Goal: Task Accomplishment & Management: Use online tool/utility

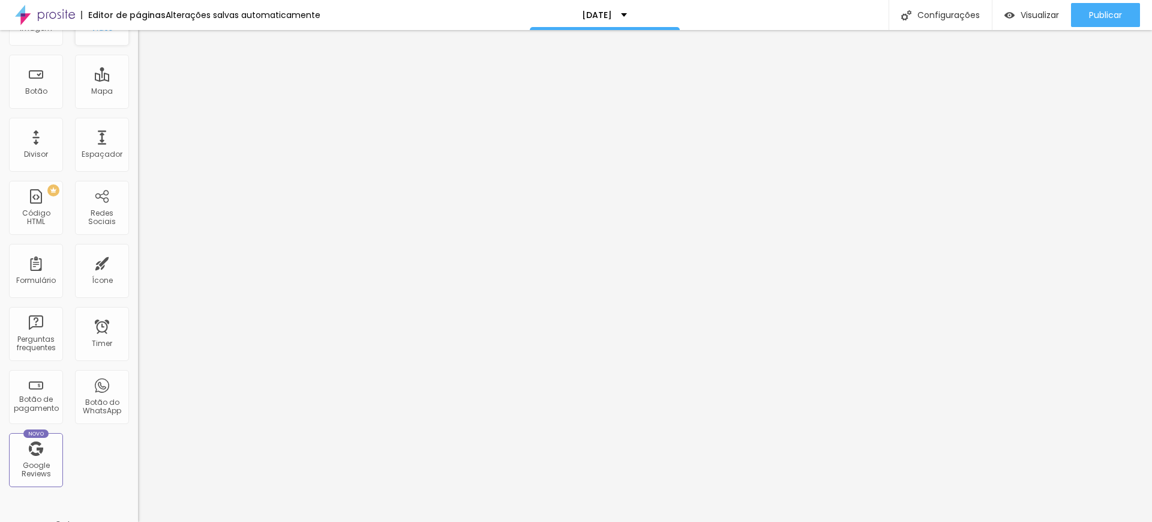
scroll to position [150, 0]
click at [37, 208] on div "Código HTML" at bounding box center [35, 208] width 47 height 17
click at [38, 209] on div "Código HTML" at bounding box center [35, 208] width 47 height 17
click at [40, 209] on div "Código HTML" at bounding box center [35, 208] width 47 height 17
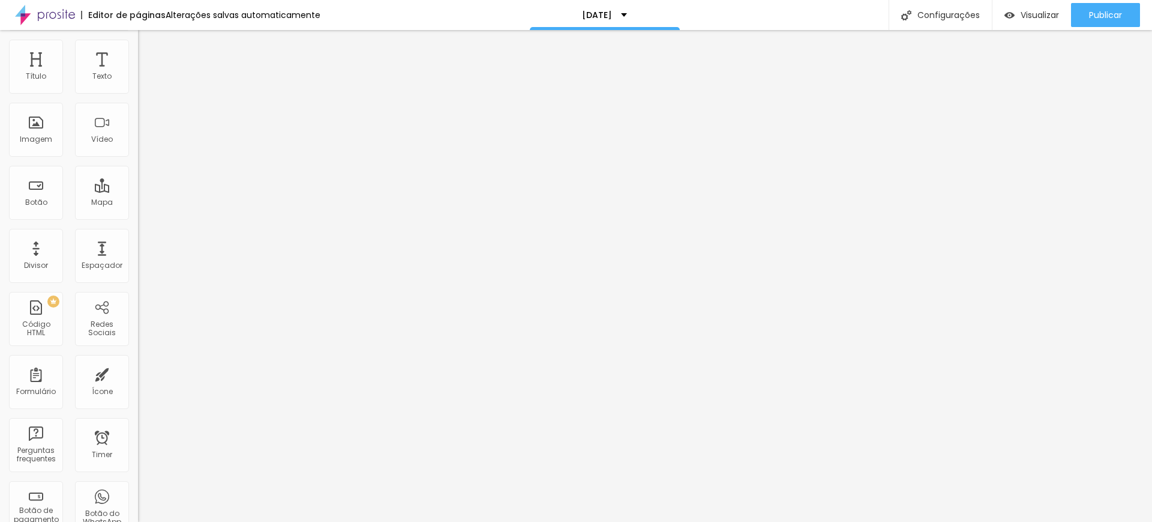
scroll to position [0, 0]
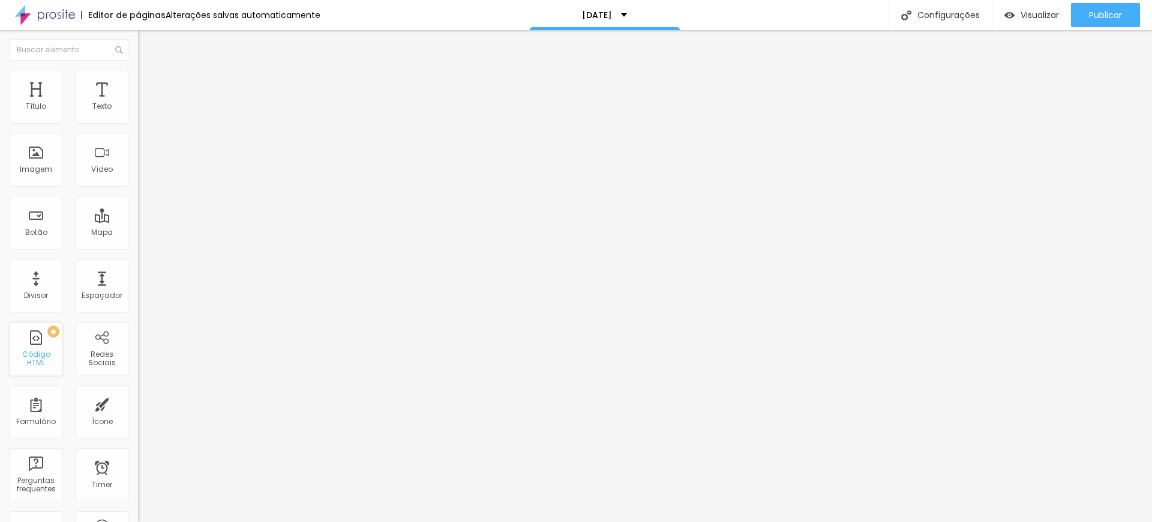
click at [31, 362] on div "Código HTML" at bounding box center [35, 358] width 47 height 17
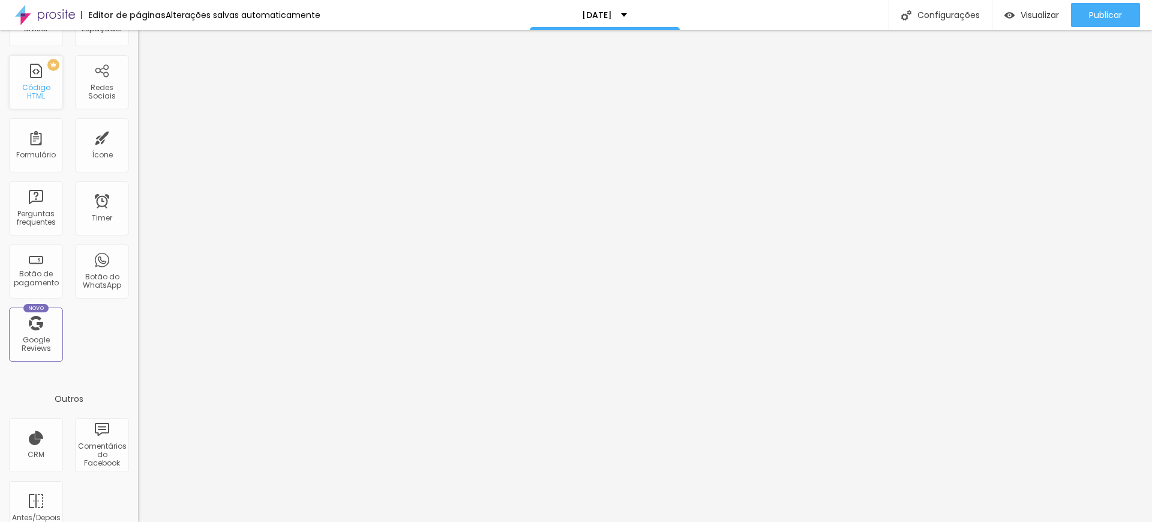
scroll to position [289, 0]
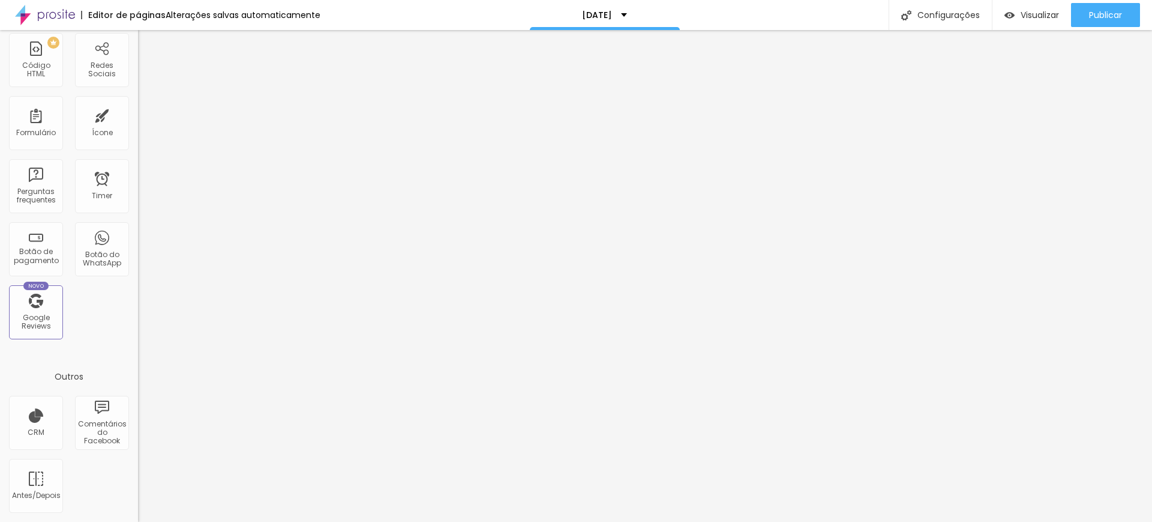
click at [56, 14] on img at bounding box center [45, 15] width 60 height 30
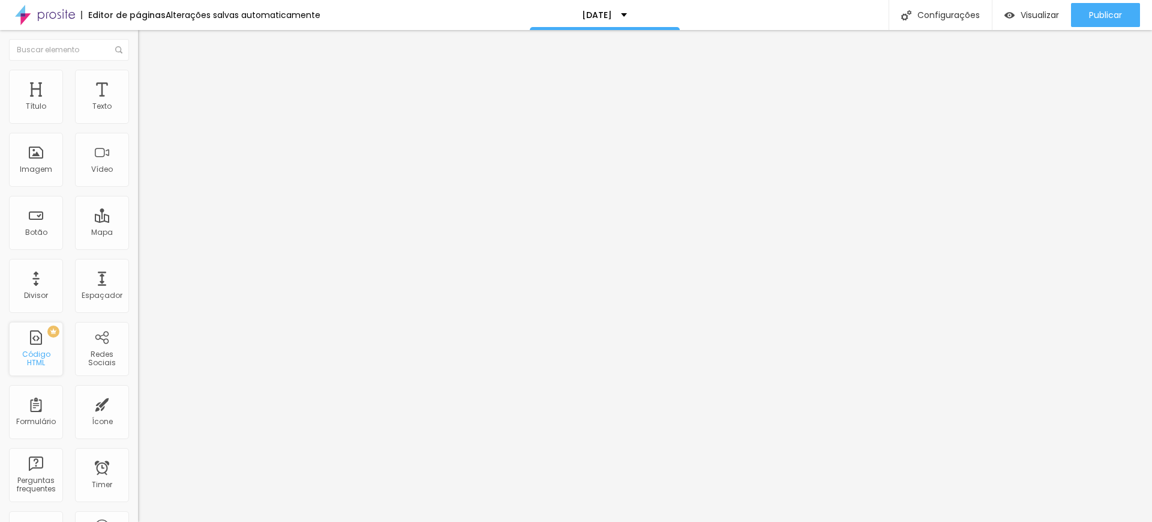
click at [42, 361] on div "Código HTML" at bounding box center [35, 358] width 47 height 17
click at [47, 337] on div "PREMIUM Código HTML" at bounding box center [36, 349] width 54 height 54
click at [34, 354] on div "Código HTML" at bounding box center [35, 358] width 47 height 17
drag, startPoint x: 134, startPoint y: 219, endPoint x: 948, endPoint y: 14, distance: 838.7
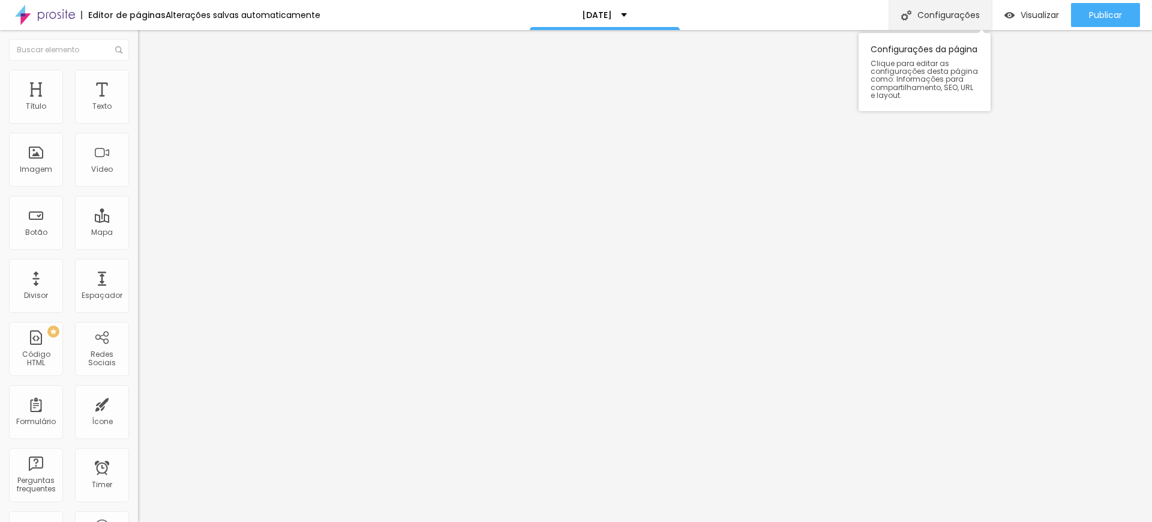
click at [948, 14] on div "Configurações" at bounding box center [940, 15] width 103 height 30
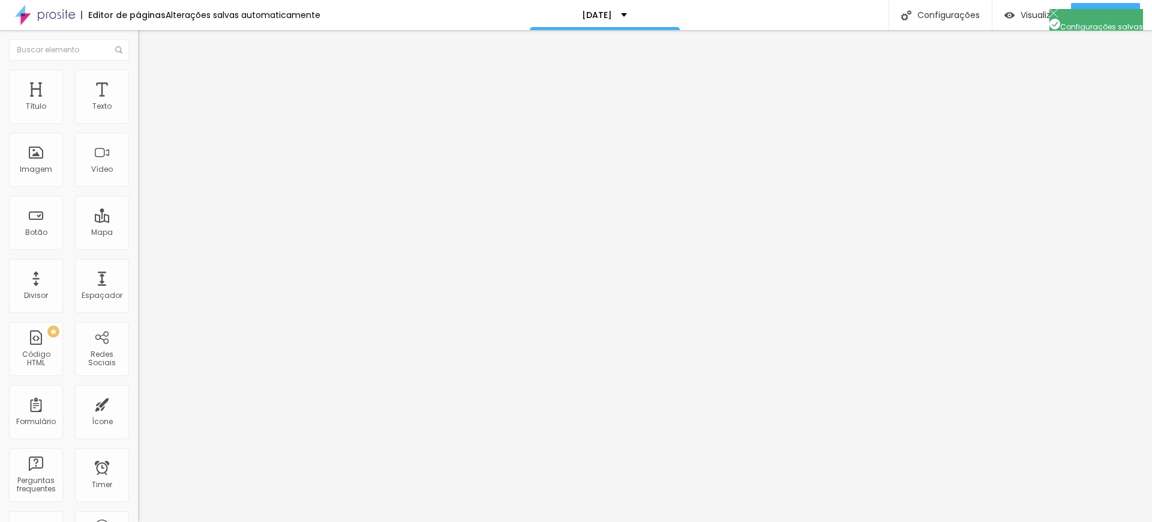
click at [40, 364] on div "PREMIUM Código HTML" at bounding box center [36, 349] width 54 height 54
click at [30, 365] on div "PREMIUM Código HTML" at bounding box center [36, 349] width 54 height 54
click at [50, 15] on img at bounding box center [45, 15] width 60 height 30
click at [31, 363] on div "PREMIUM Código HTML" at bounding box center [36, 349] width 54 height 54
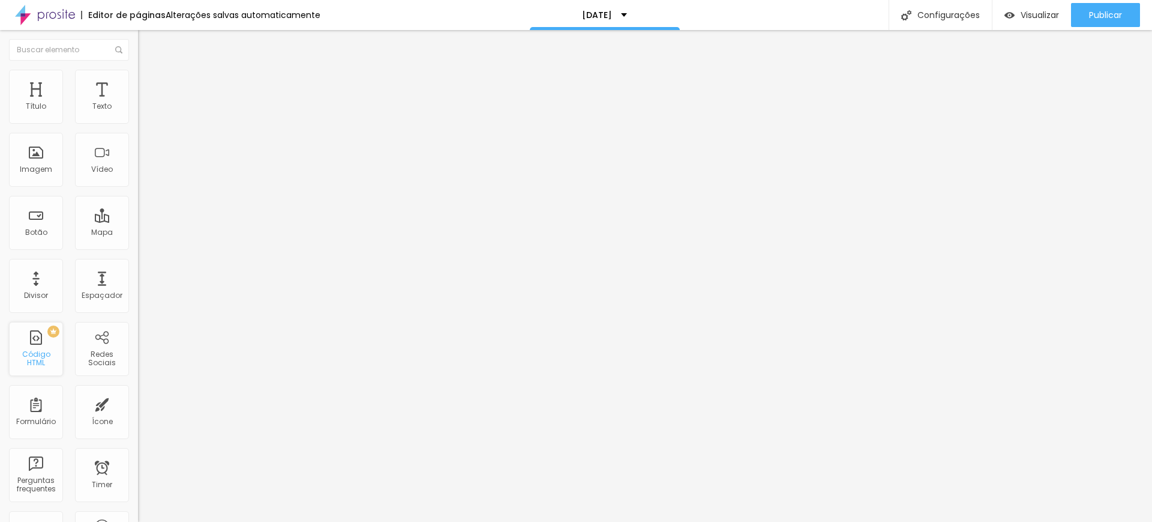
click at [32, 363] on div "PREMIUM Código HTML" at bounding box center [36, 349] width 54 height 54
click at [143, 112] on icon "button" at bounding box center [146, 107] width 7 height 7
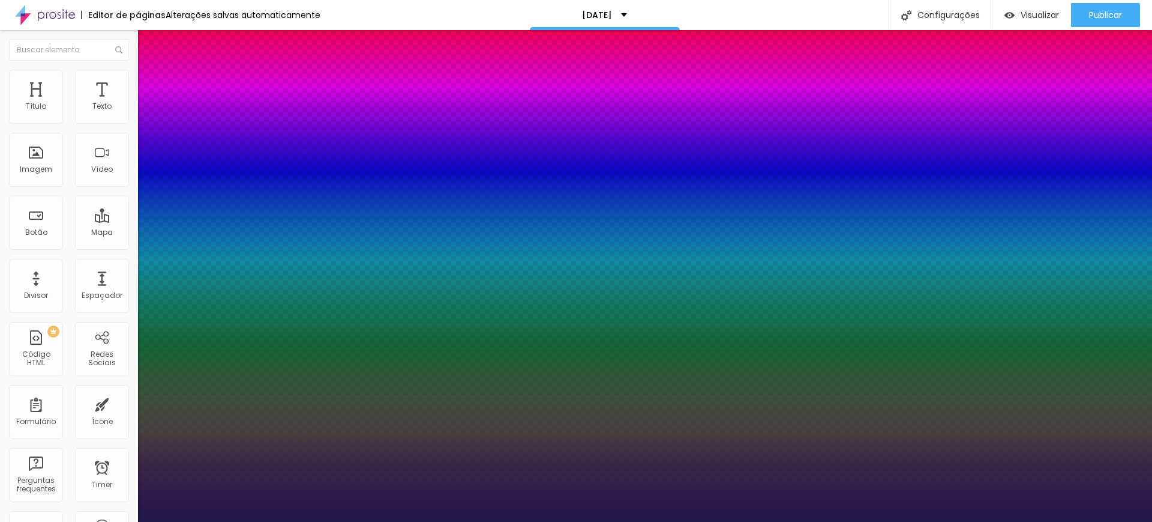
type input "1"
type input "13"
type input "1"
type input "14"
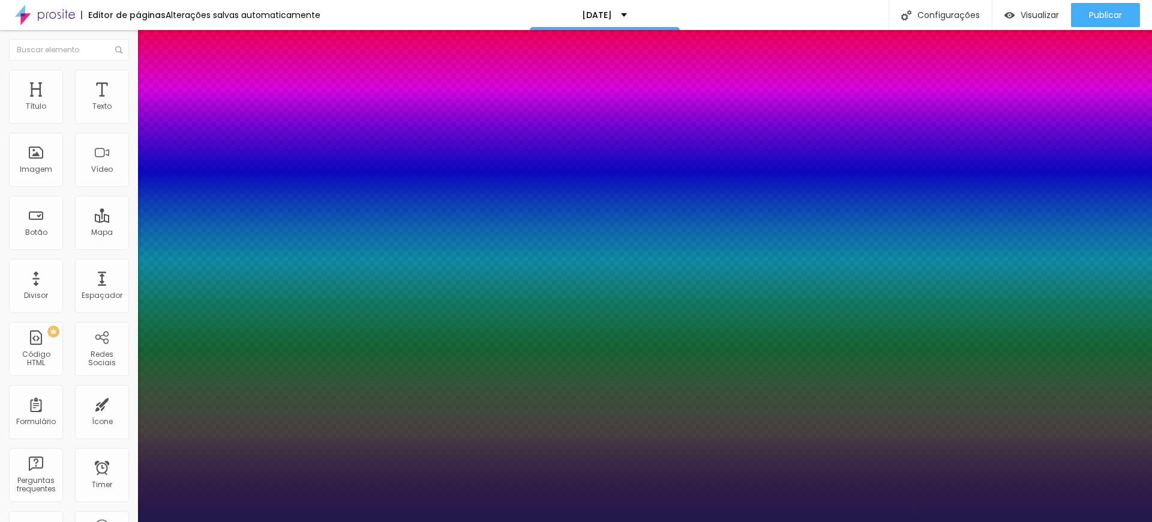
type input "14"
type input "1"
type input "15"
type input "1"
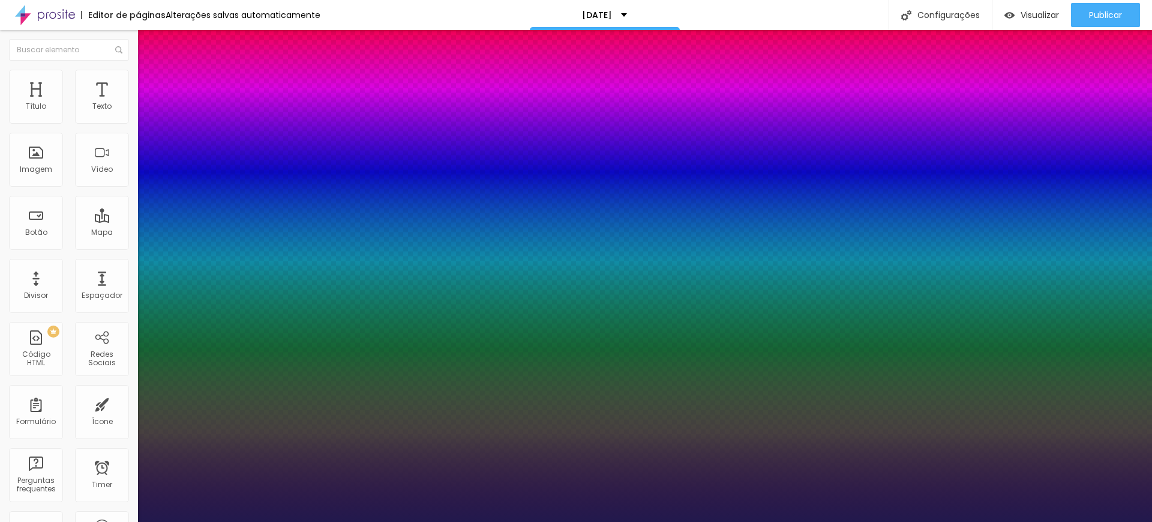
type input "16"
type input "1"
type input "18"
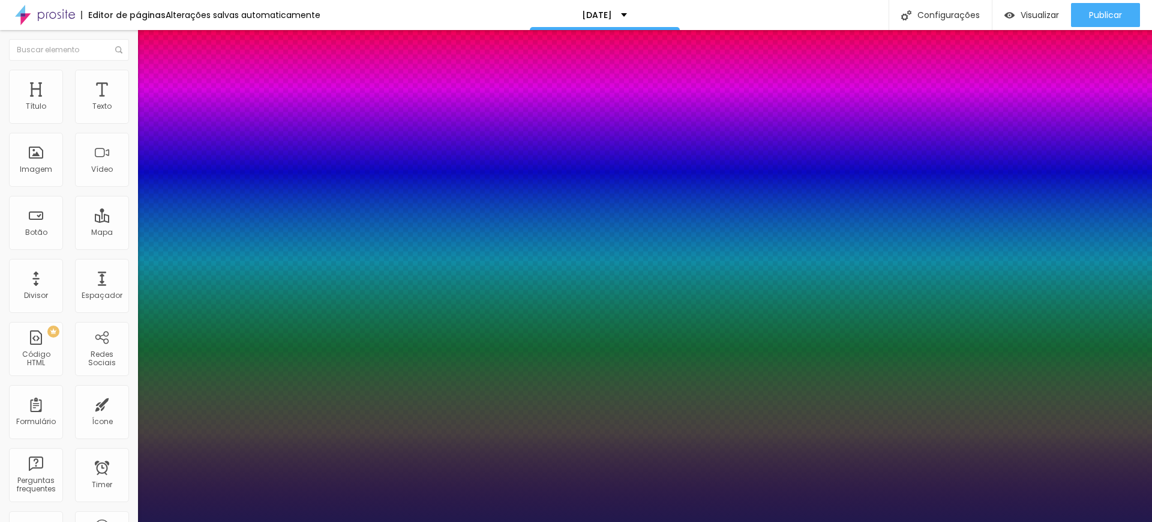
type input "1"
type input "20"
type input "1"
type input "22"
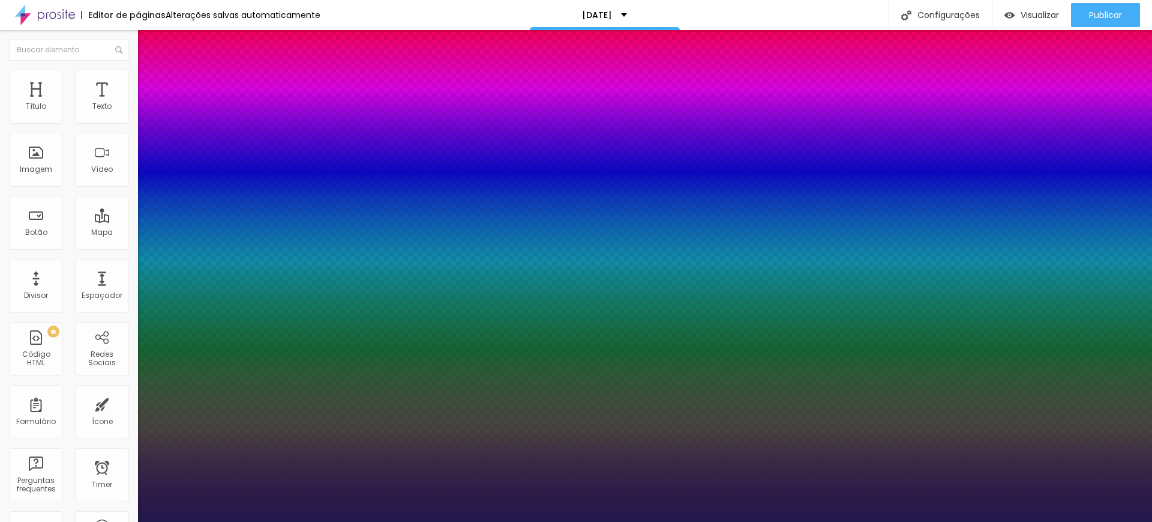
type input "22"
type input "1"
type input "23"
type input "1"
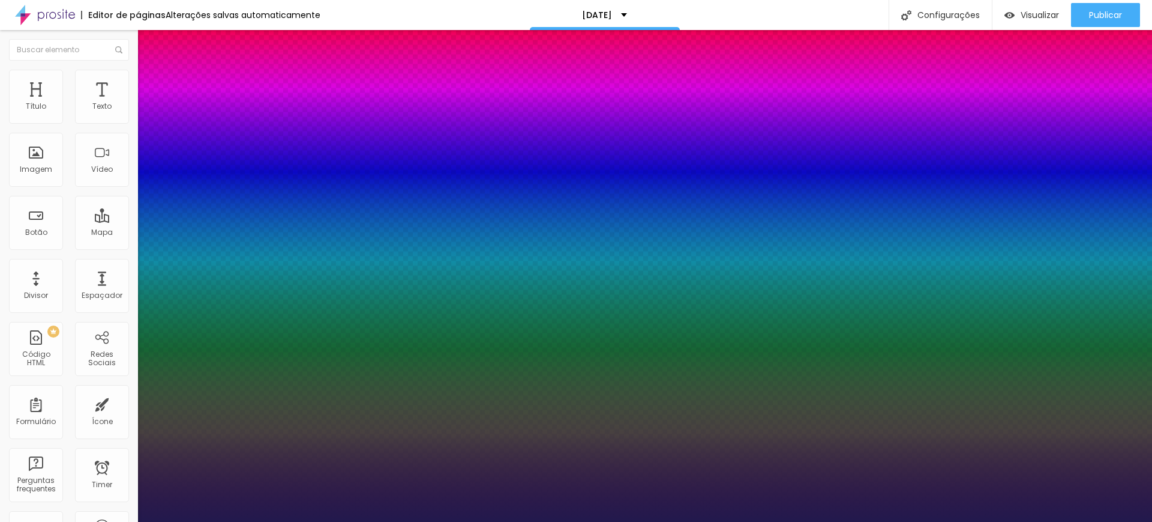
type input "24"
type input "1"
type input "25"
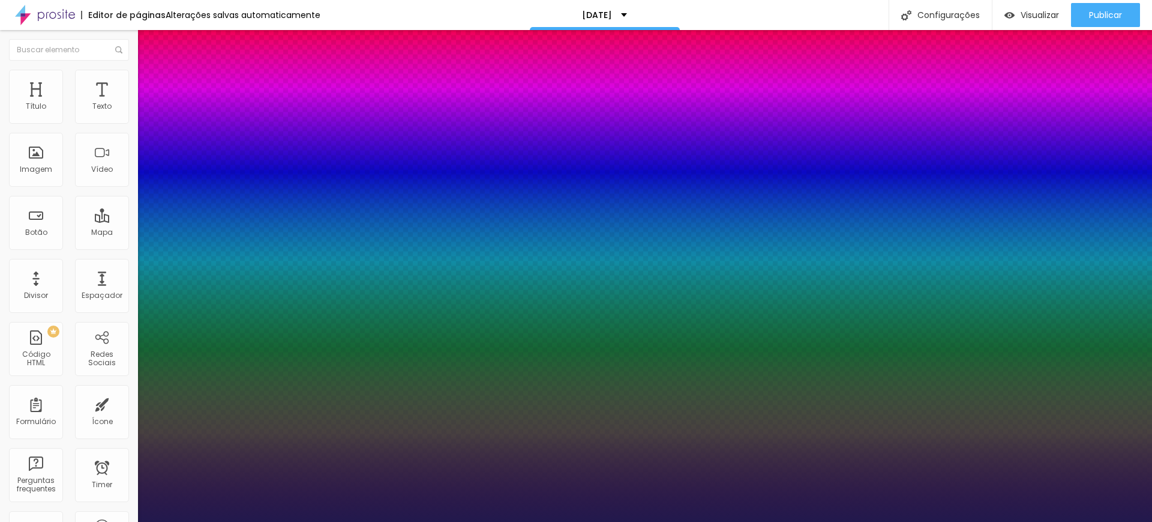
type input "1"
type input "26"
type input "1"
type input "27"
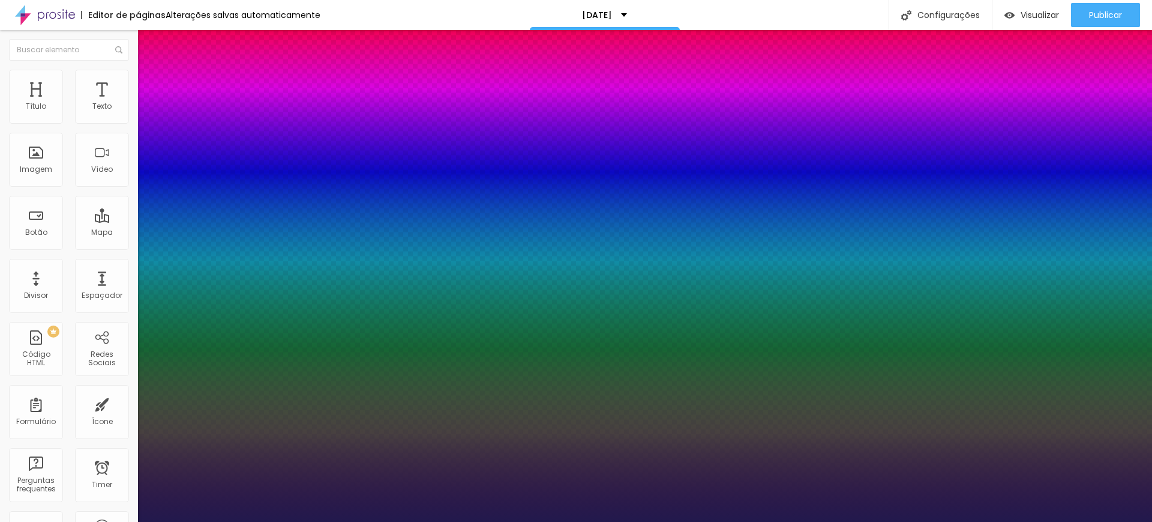
type input "27"
type input "1"
type input "28"
type input "1"
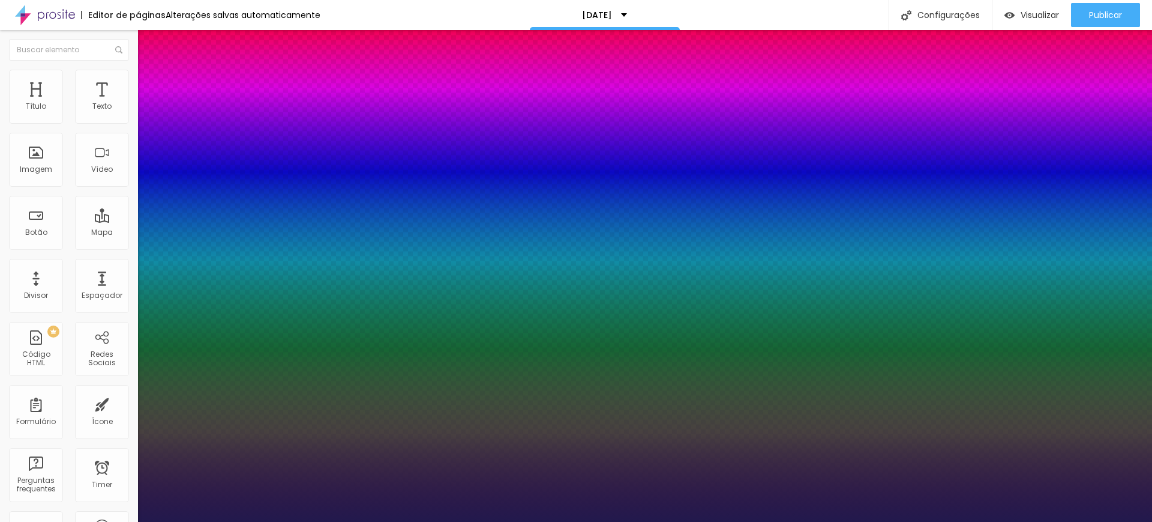
type input "29"
type input "1"
type input "30"
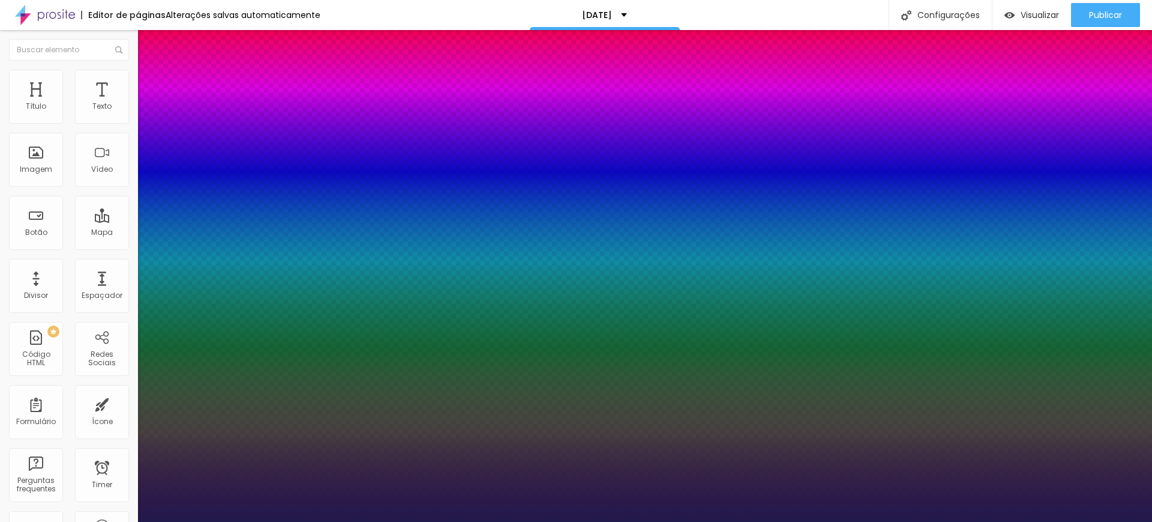
type input "1"
type input "31"
type input "1"
type input "33"
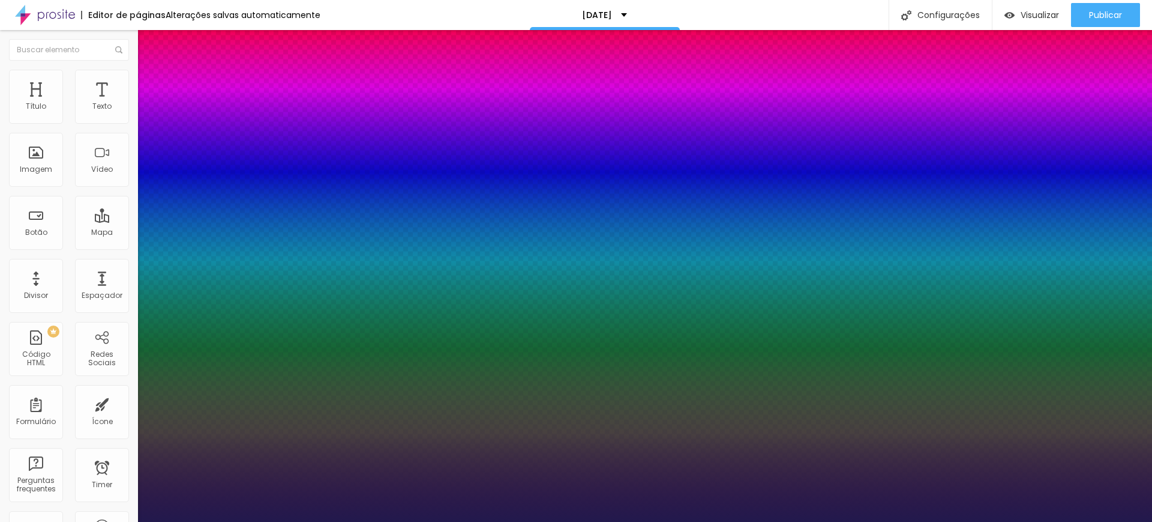
type input "33"
type input "1"
type input "34"
type input "1"
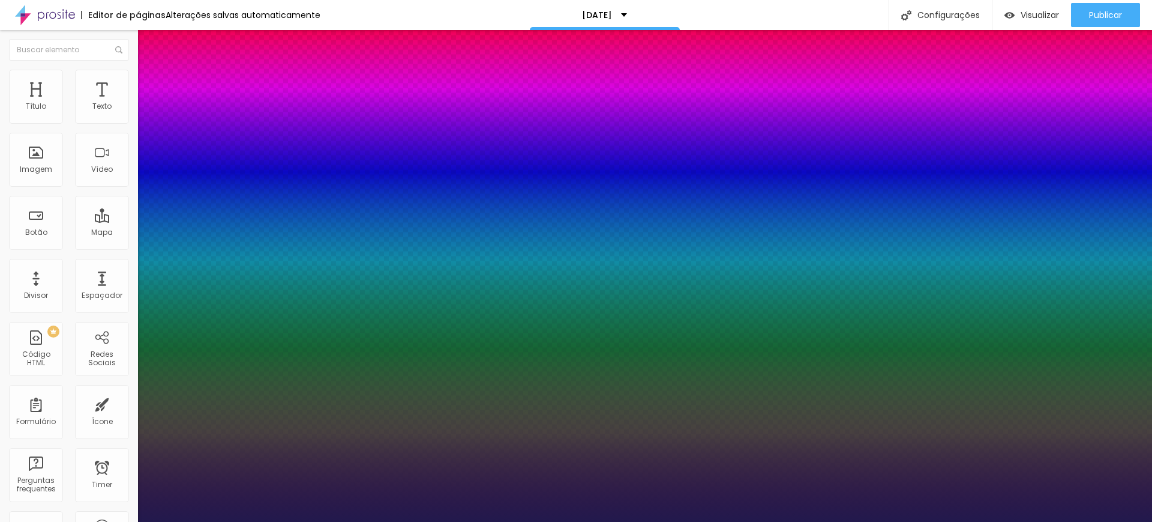
type input "35"
type input "1"
type input "36"
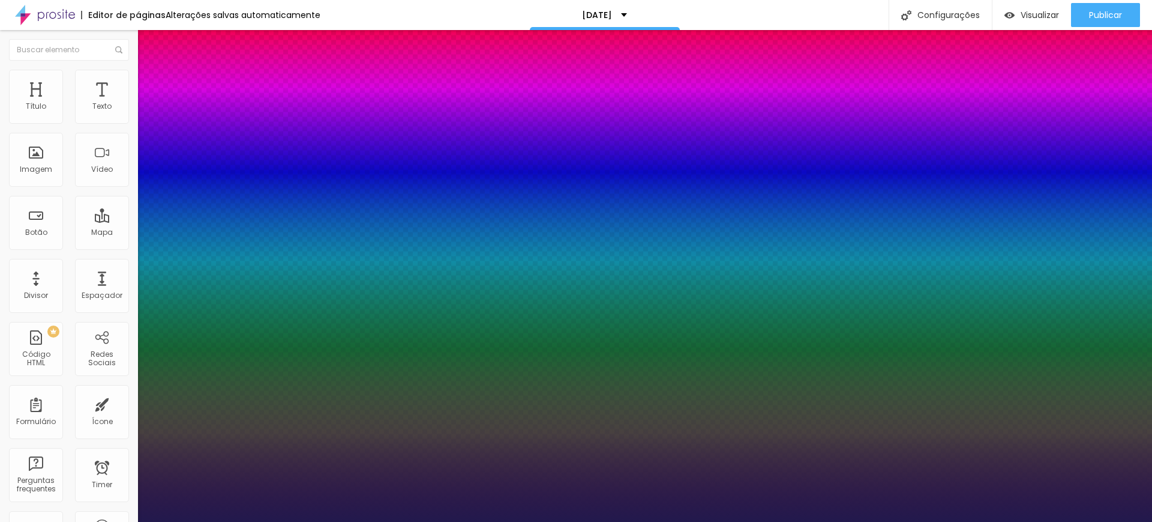
type input "1"
type input "37"
type input "1"
type input "38"
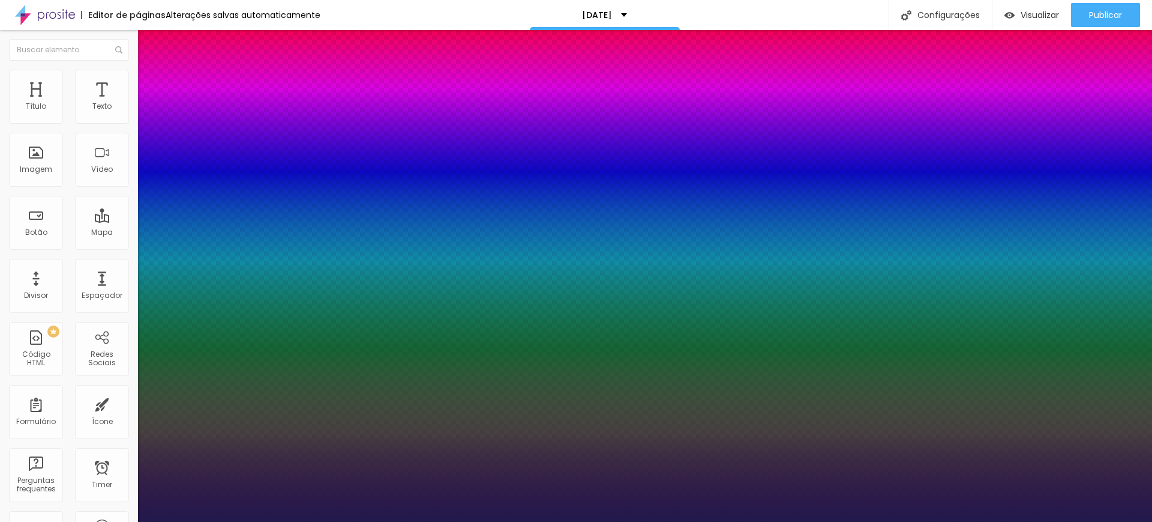
type input "38"
type input "1"
type input "39"
type input "1"
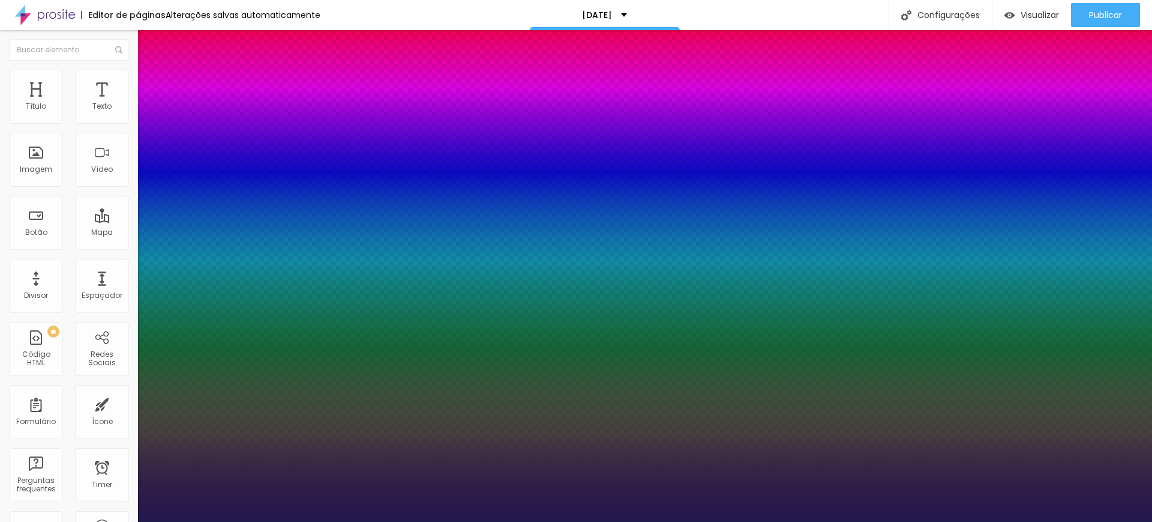
drag, startPoint x: 160, startPoint y: 204, endPoint x: 184, endPoint y: 205, distance: 24.0
type input "39"
type input "1"
type input "0.4"
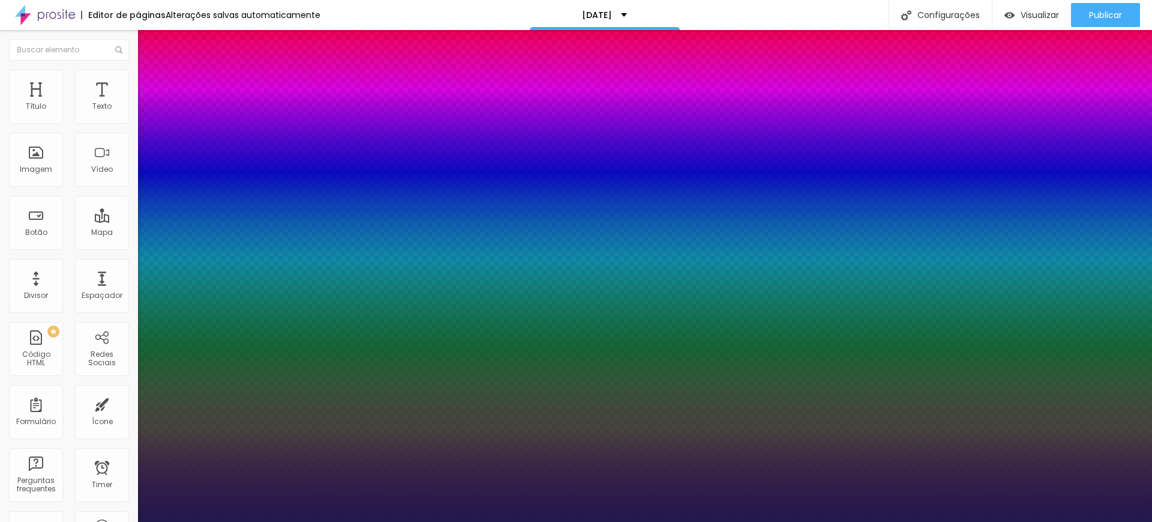
type input "0.4"
type input "1"
type input "0.5"
type input "1"
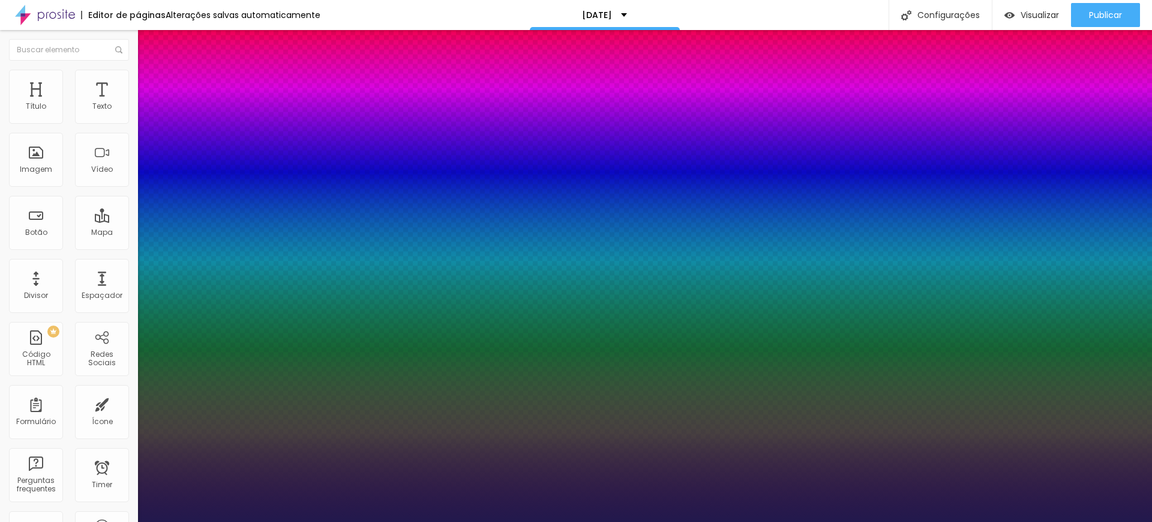
type input "0.7"
type input "1"
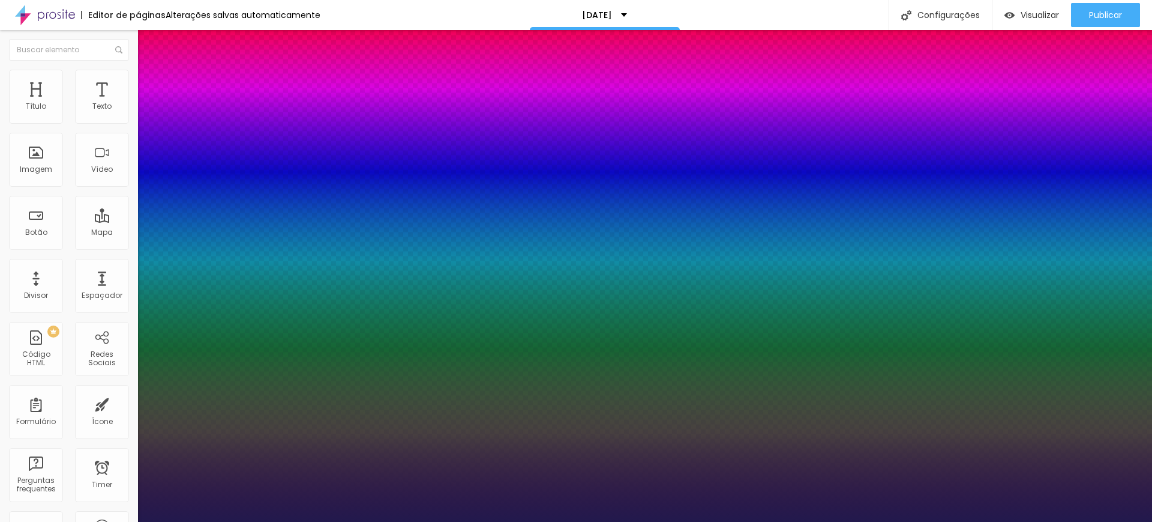
type input "1"
type input "1.2"
type input "1"
type input "1.3"
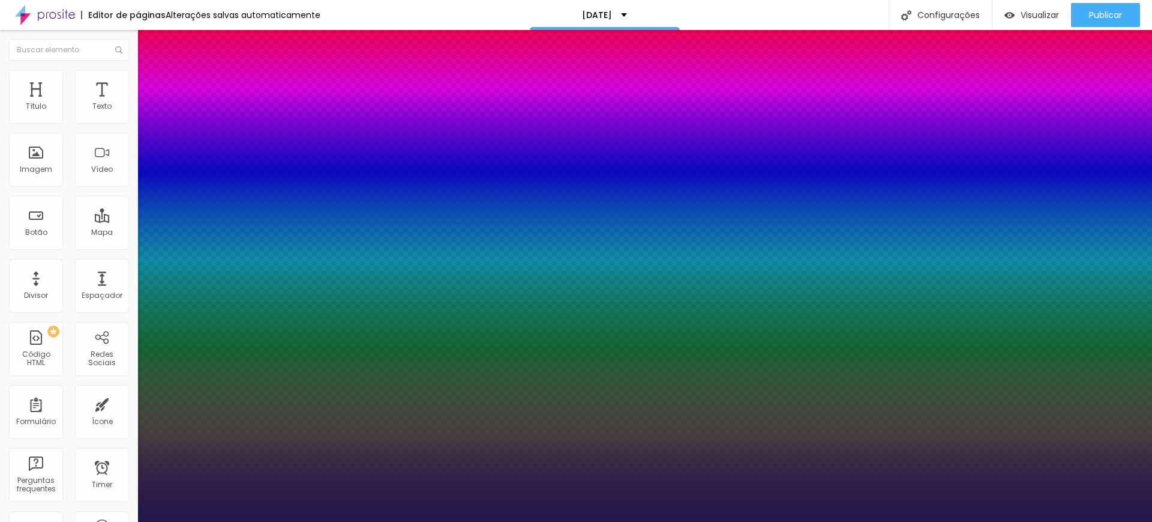
type input "1.3"
type input "1"
type input "1.4"
type input "1"
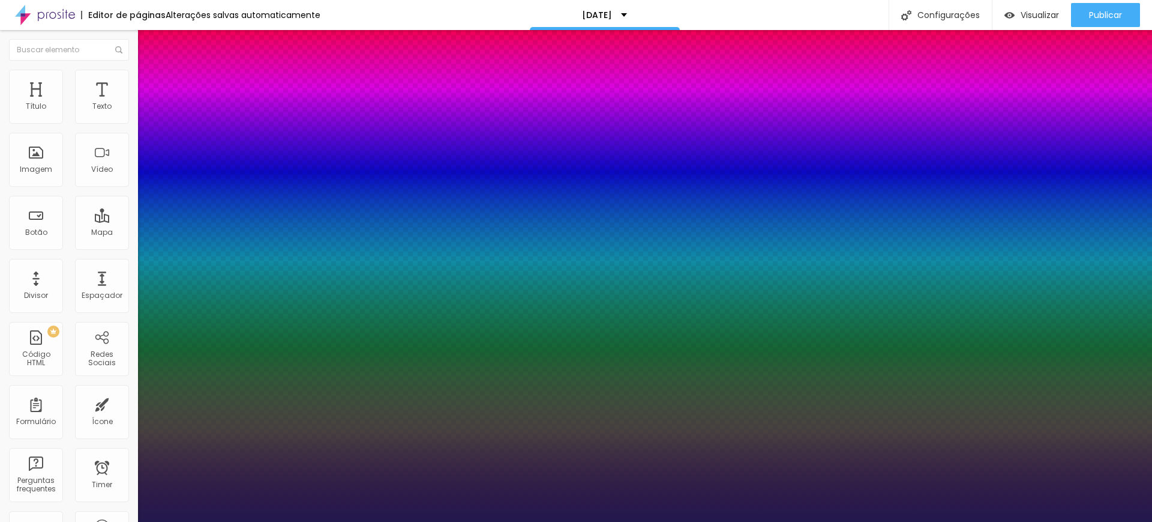
type input "1.5"
type input "1"
type input "1.5"
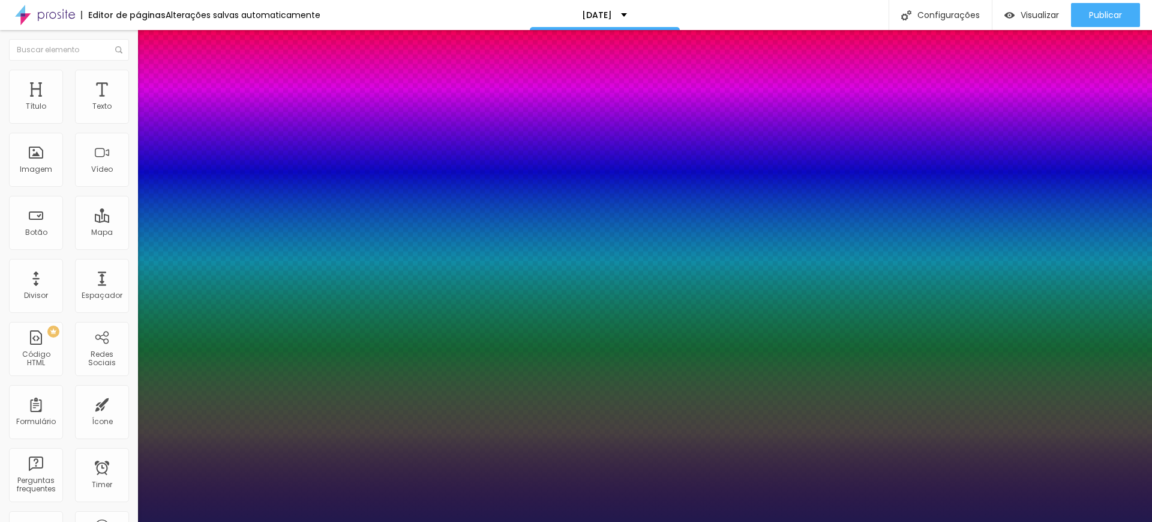
type input "3"
type input "4"
type input "6"
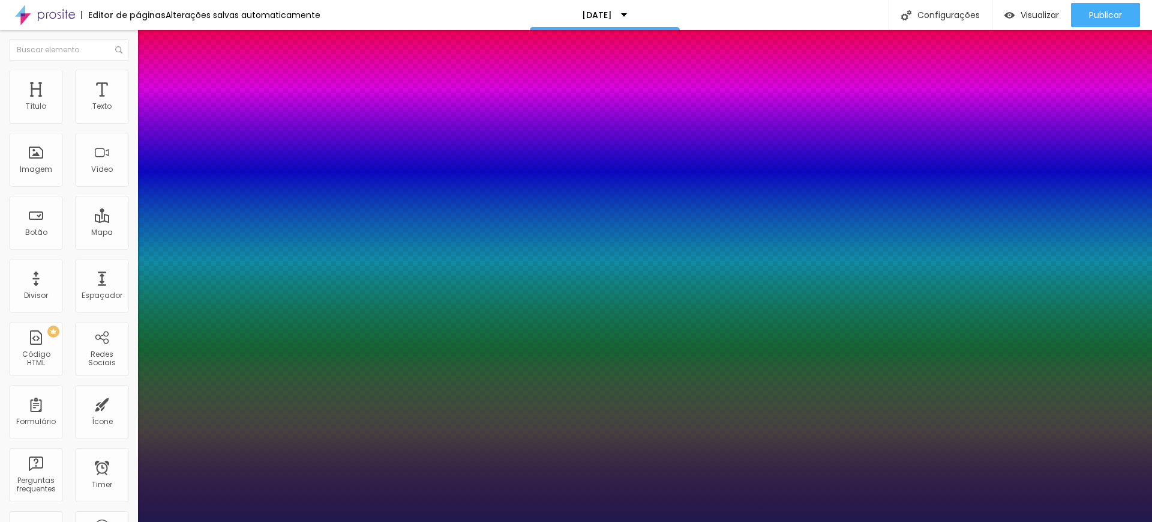
type input "6"
type input "8"
type input "9"
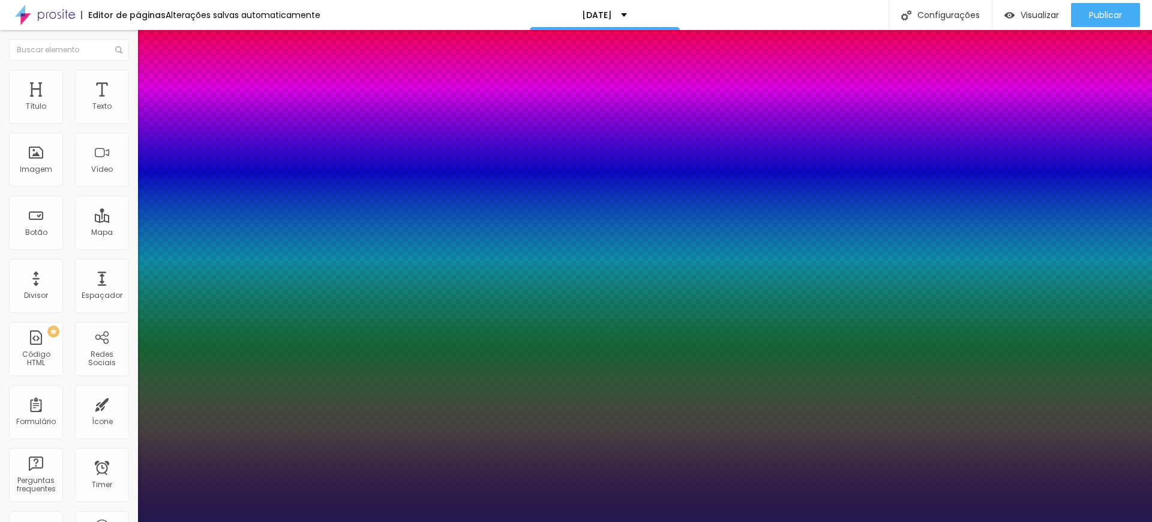
type input "11"
type input "13"
type input "14"
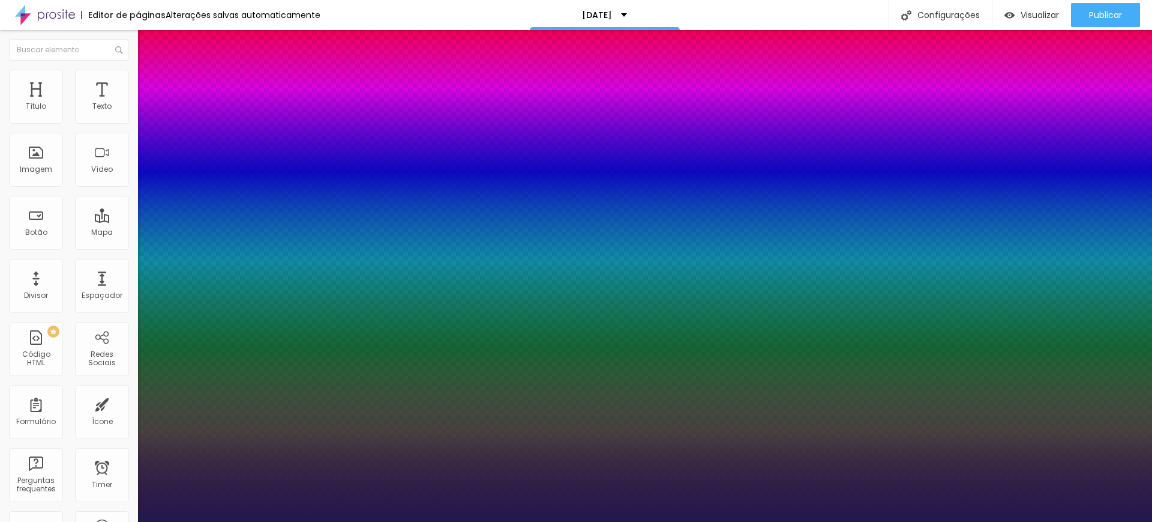
type input "14"
type input "15"
type input "14"
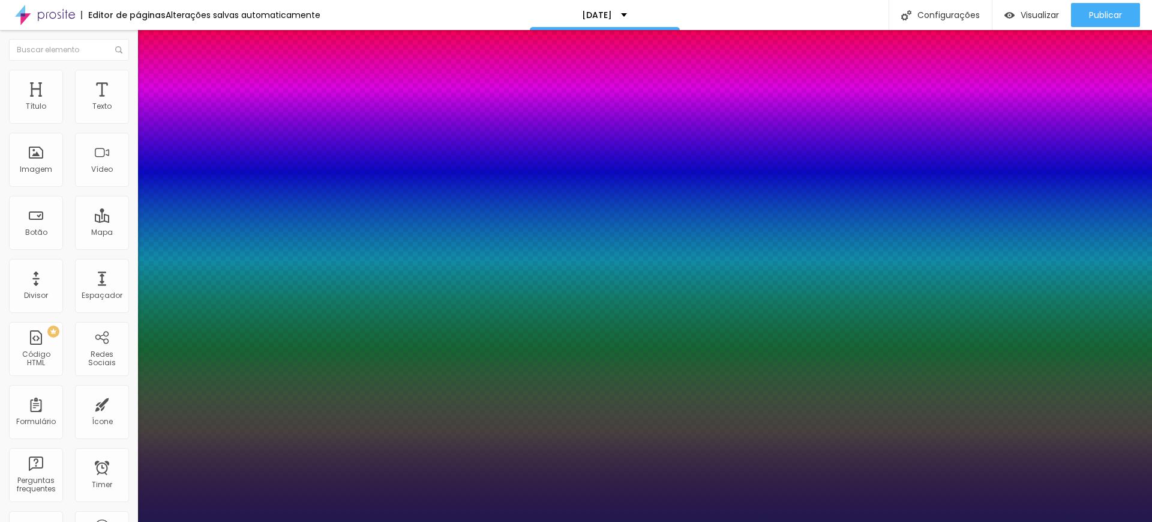
type input "13"
type input "12"
type input "11"
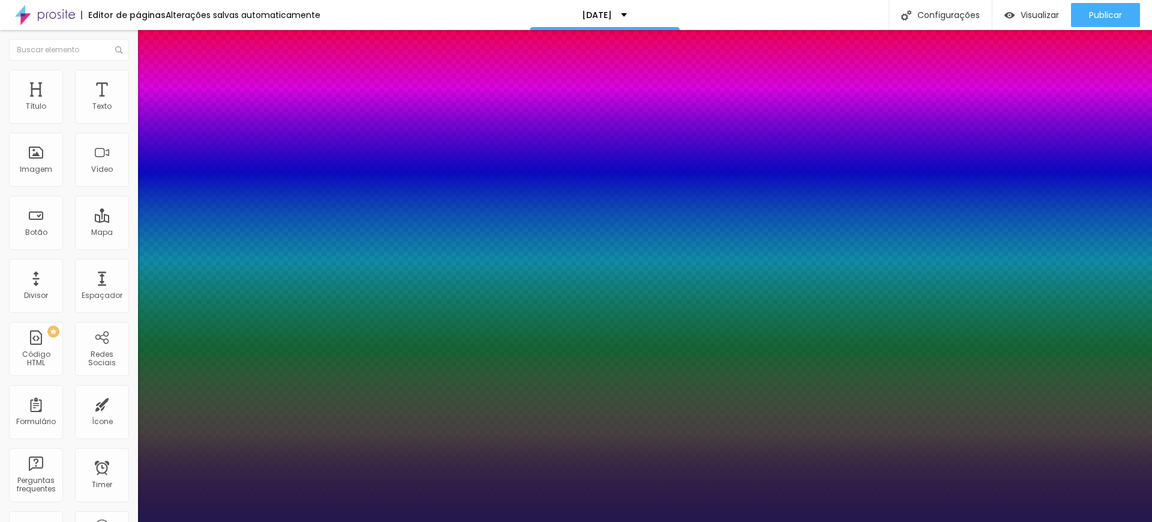
type input "11"
drag, startPoint x: 155, startPoint y: 262, endPoint x: 164, endPoint y: 262, distance: 9.6
type input "11"
type input "1.4"
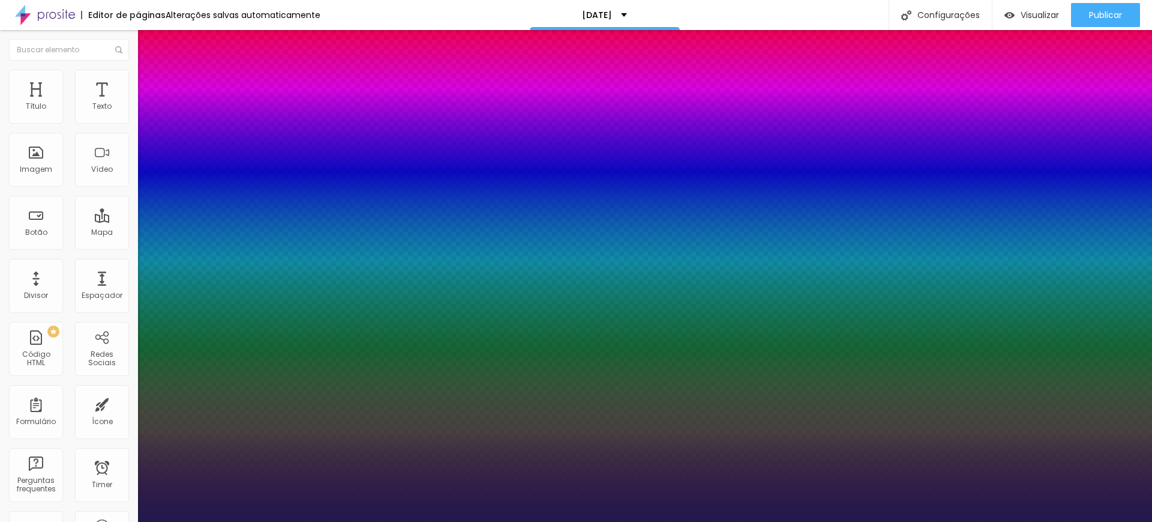
type input "1.4"
type input "1.5"
type input "1.6"
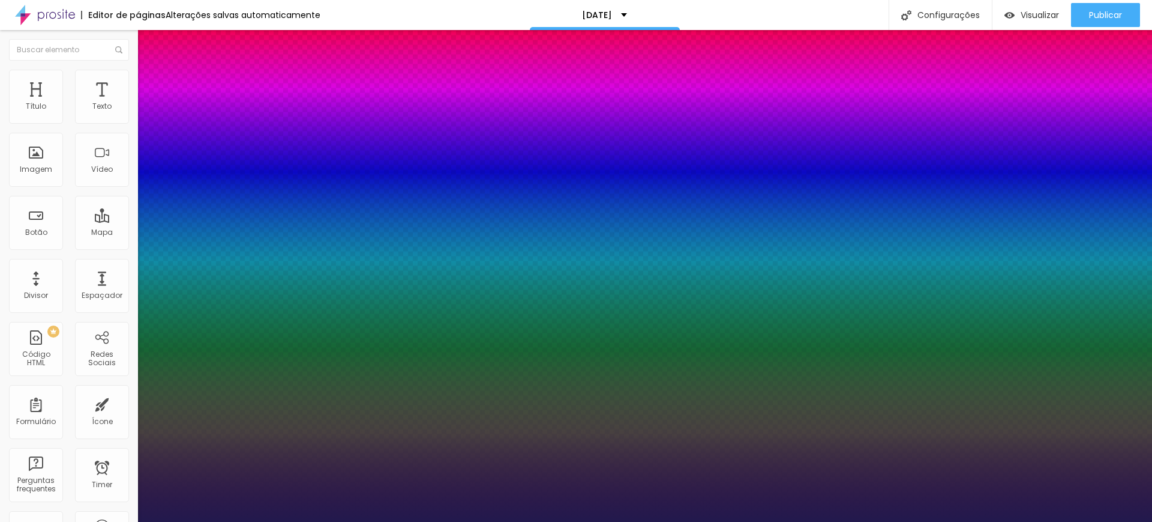
type input "1.7"
drag, startPoint x: 200, startPoint y: 289, endPoint x: 222, endPoint y: 288, distance: 21.6
type input "1.7"
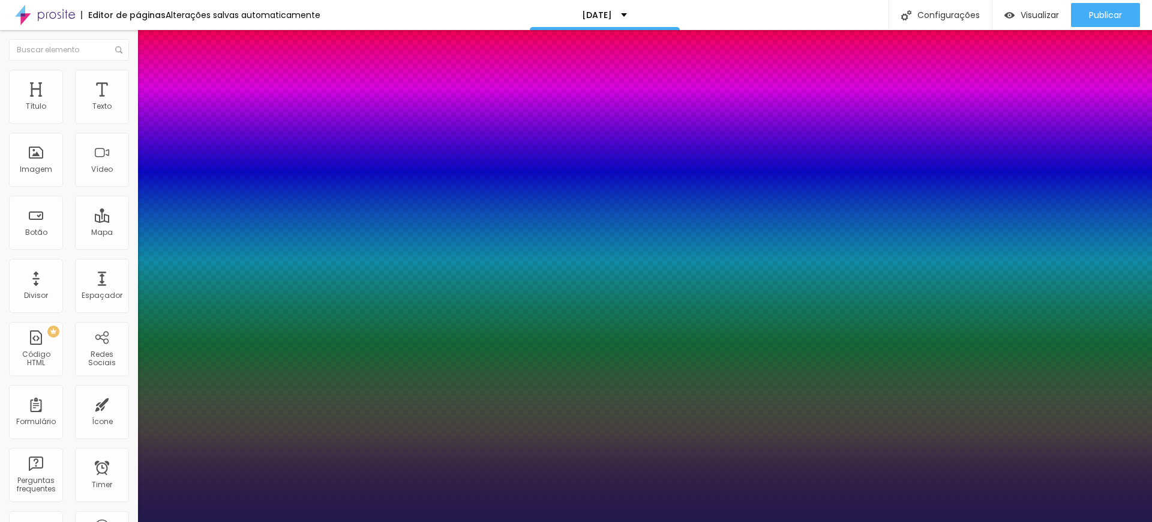
click at [104, 521] on div at bounding box center [576, 522] width 1152 height 0
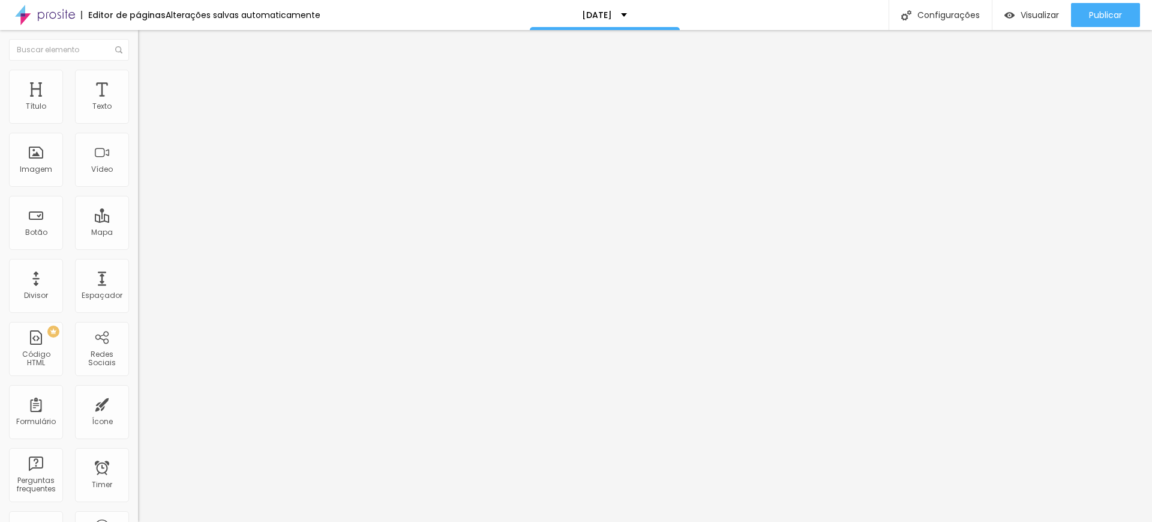
click at [138, 77] on li "Avançado" at bounding box center [207, 76] width 138 height 12
type input "9"
type input "10"
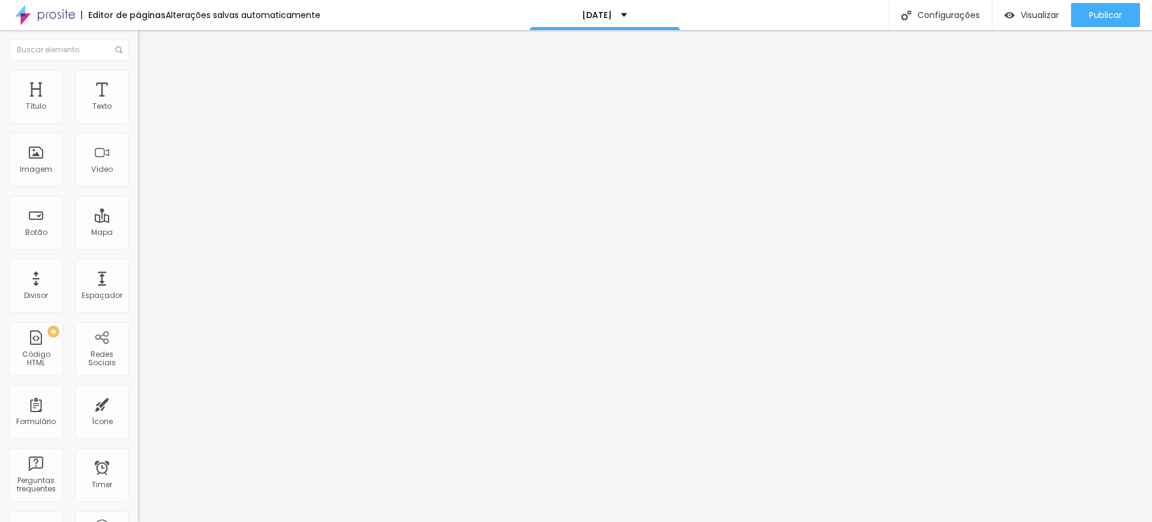
type input "11"
type input "12"
type input "14"
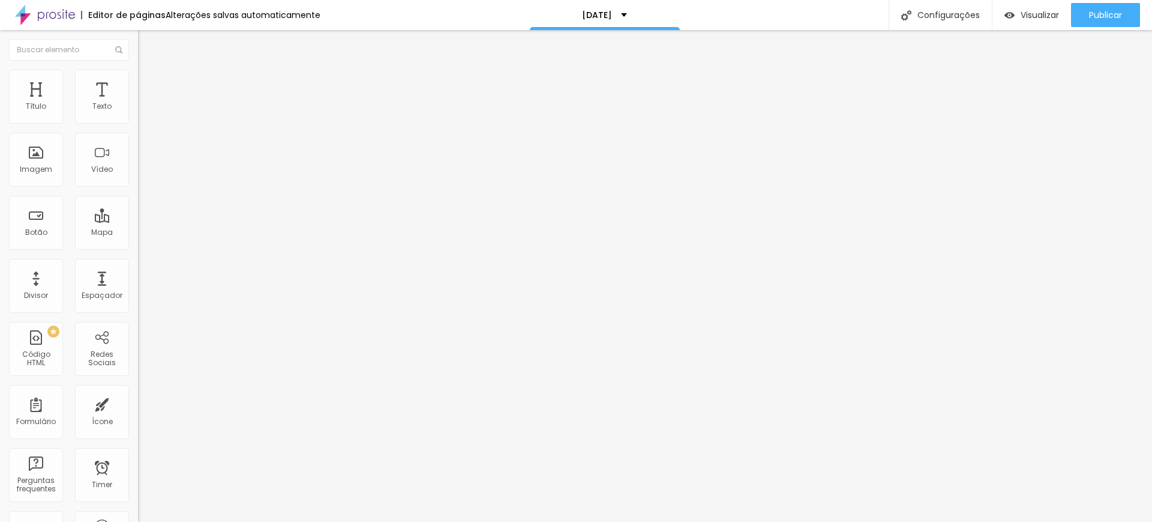
type input "14"
type input "15"
type input "16"
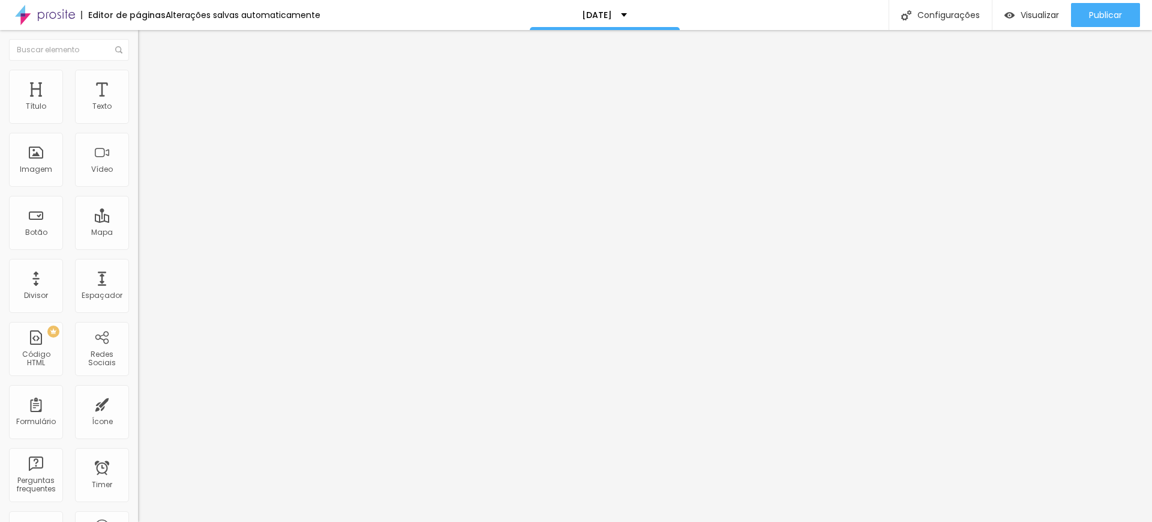
type input "17"
type input "18"
type input "19"
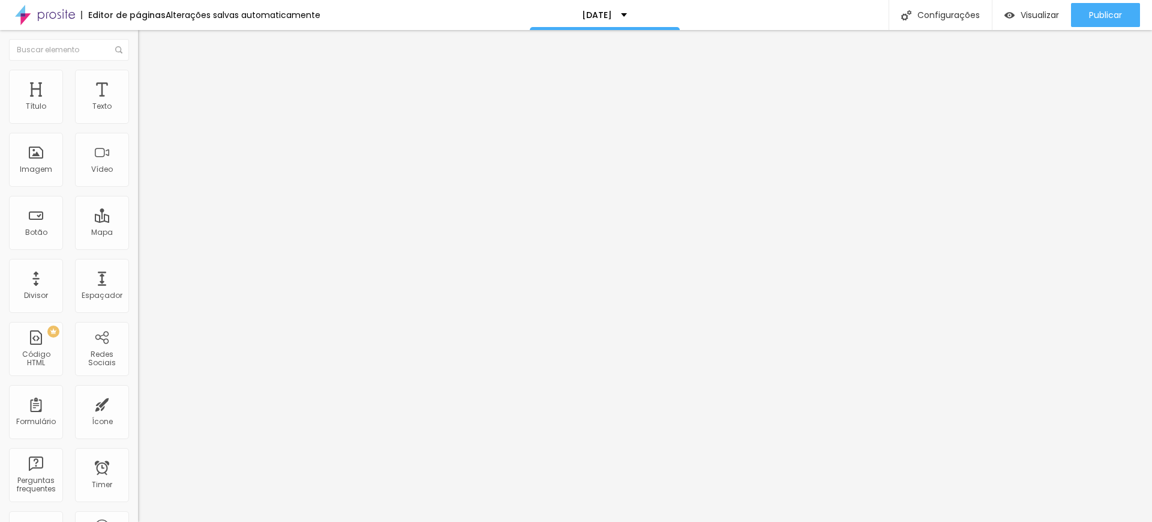
type input "19"
type input "20"
type input "21"
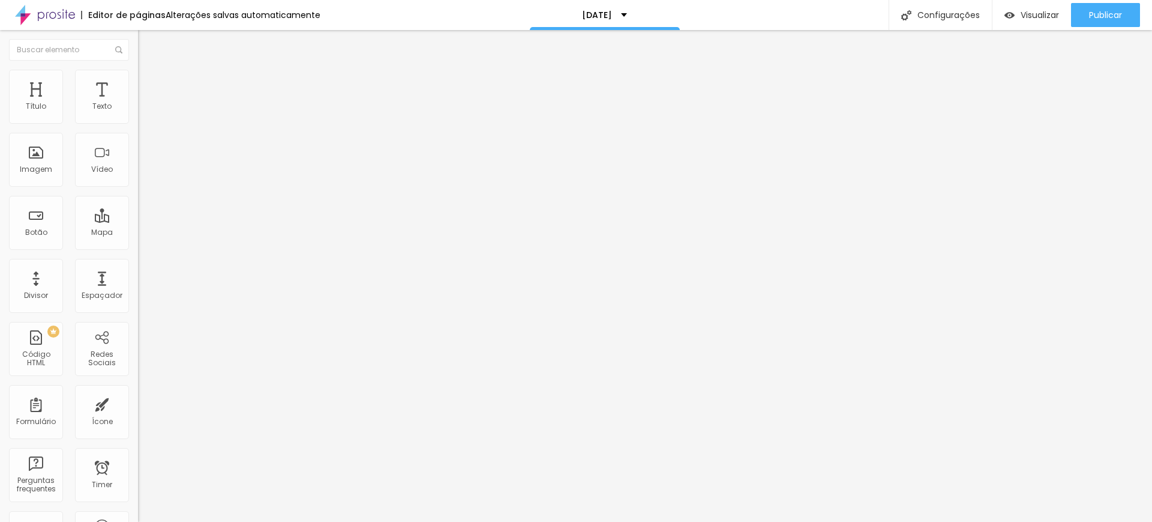
type input "20"
type input "19"
type input "18"
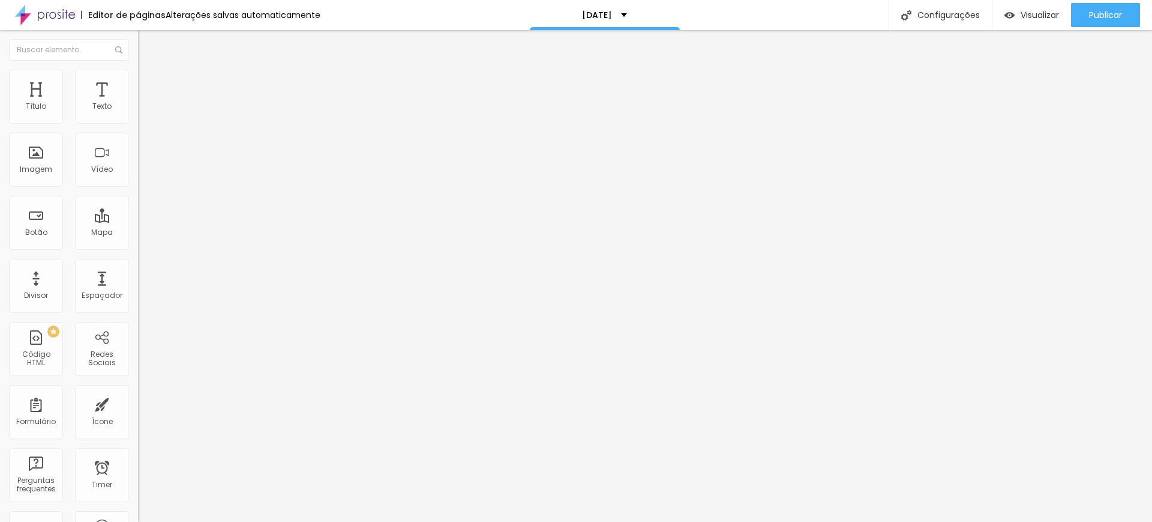
type input "18"
type input "17"
type input "16"
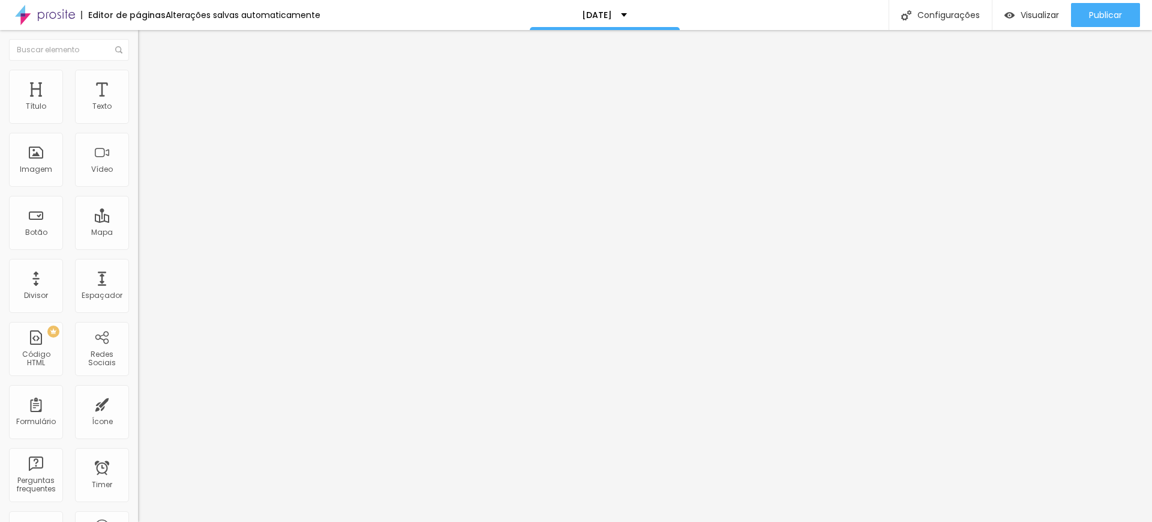
type input "15"
type input "14"
type input "13"
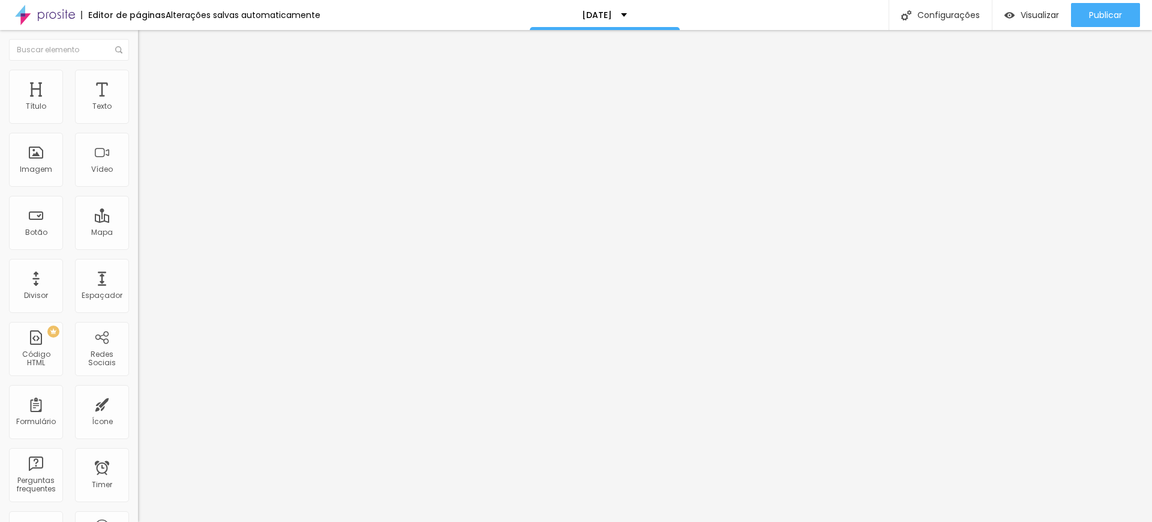
type input "13"
type input "12"
type input "11"
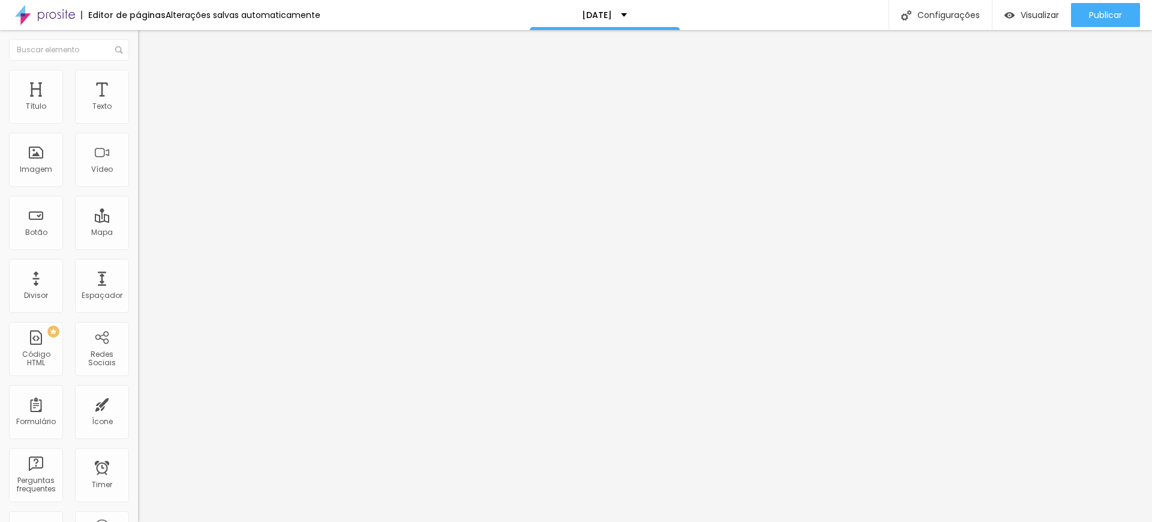
type input "11"
click at [138, 221] on input "range" at bounding box center [176, 226] width 77 height 10
click at [149, 71] on span "Estilo" at bounding box center [158, 66] width 19 height 10
click at [143, 112] on icon "button" at bounding box center [146, 107] width 7 height 7
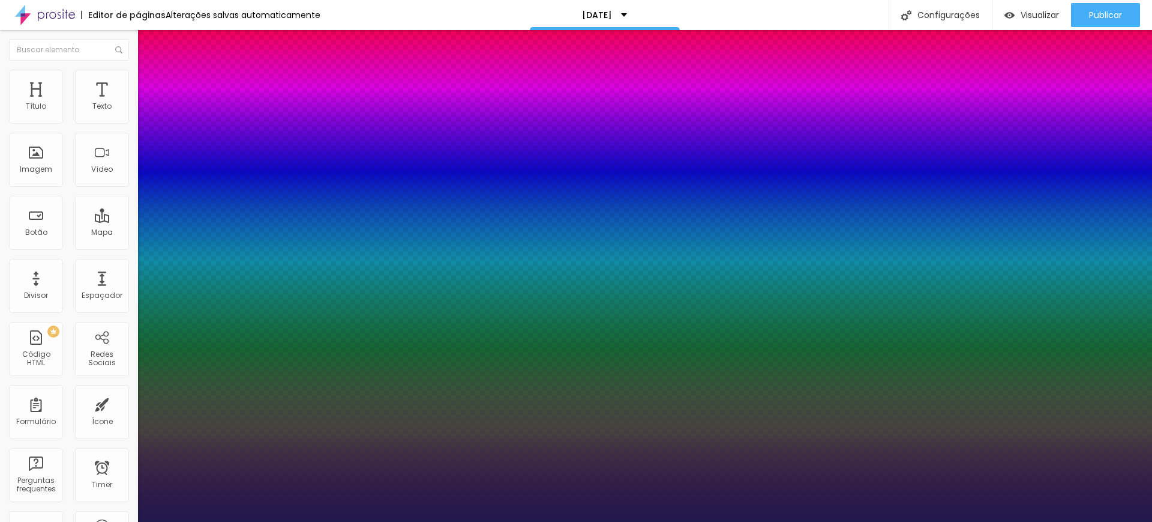
click at [96, 521] on div at bounding box center [576, 522] width 1152 height 0
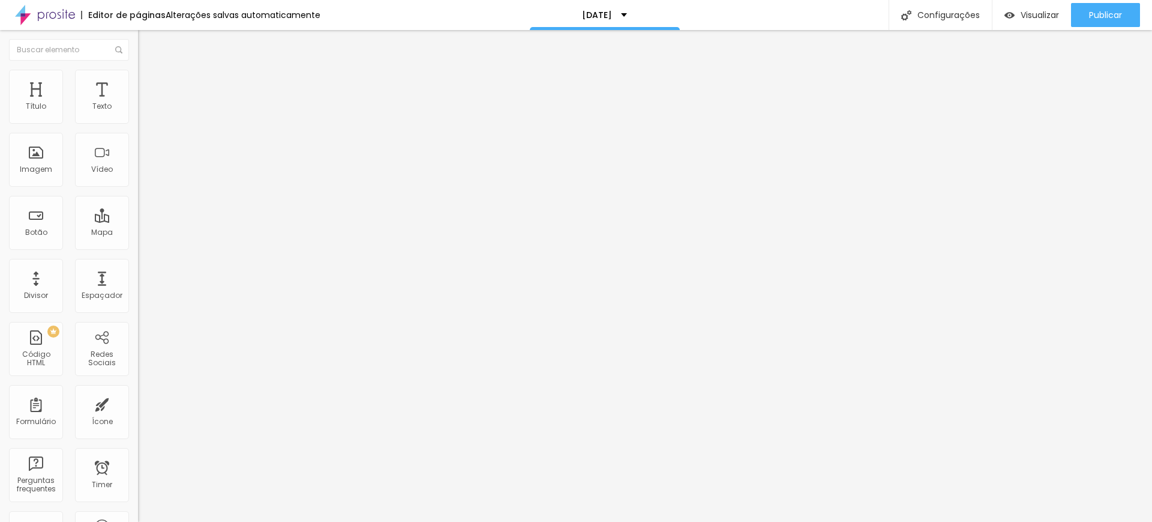
click at [138, 77] on li "Avançado" at bounding box center [207, 76] width 138 height 12
click at [143, 112] on icon "button" at bounding box center [146, 107] width 7 height 7
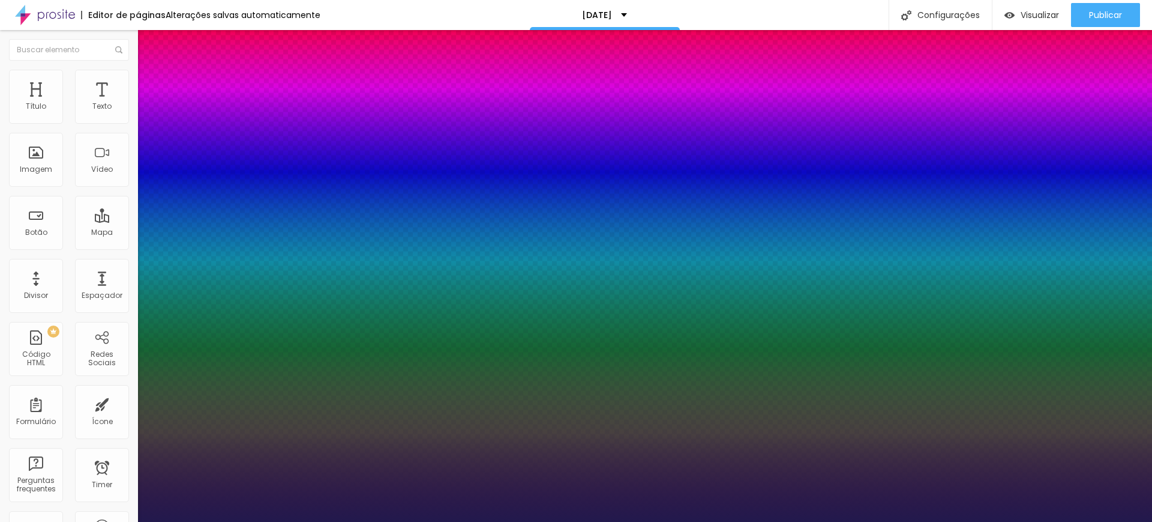
click at [102, 521] on div at bounding box center [576, 522] width 1152 height 0
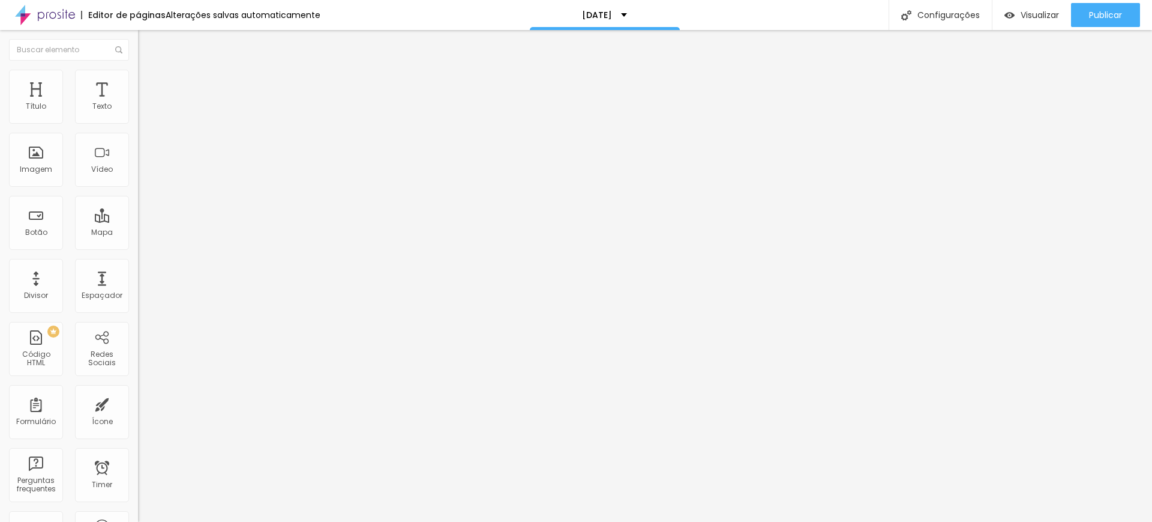
click at [149, 82] on span "Avançado" at bounding box center [169, 78] width 40 height 10
click at [138, 70] on li "Estilo" at bounding box center [207, 64] width 138 height 12
click at [138, 115] on button "button" at bounding box center [146, 109] width 17 height 13
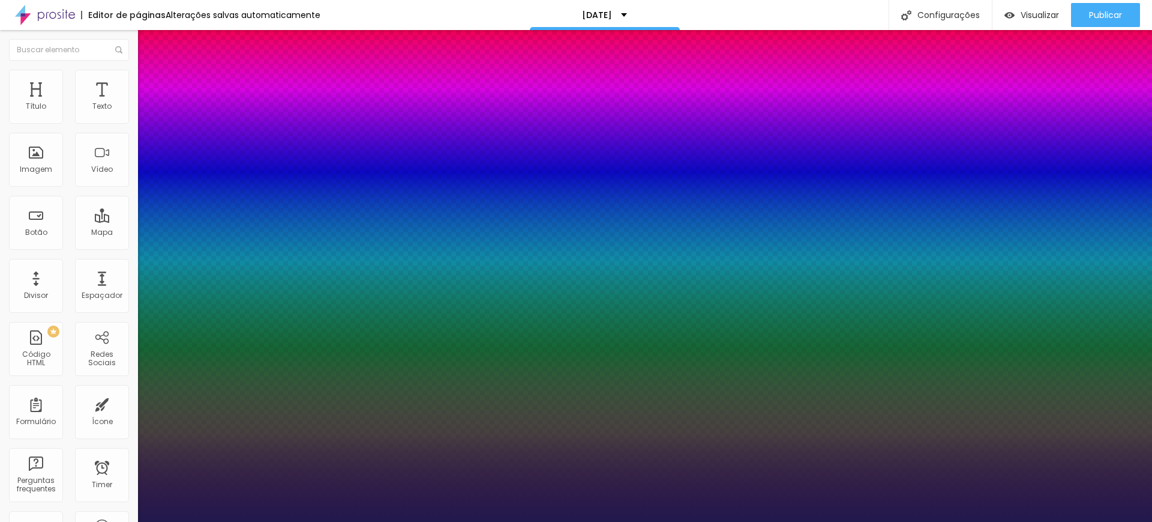
drag, startPoint x: 163, startPoint y: 228, endPoint x: 199, endPoint y: 228, distance: 36.0
type input "1.3"
type input "1.6"
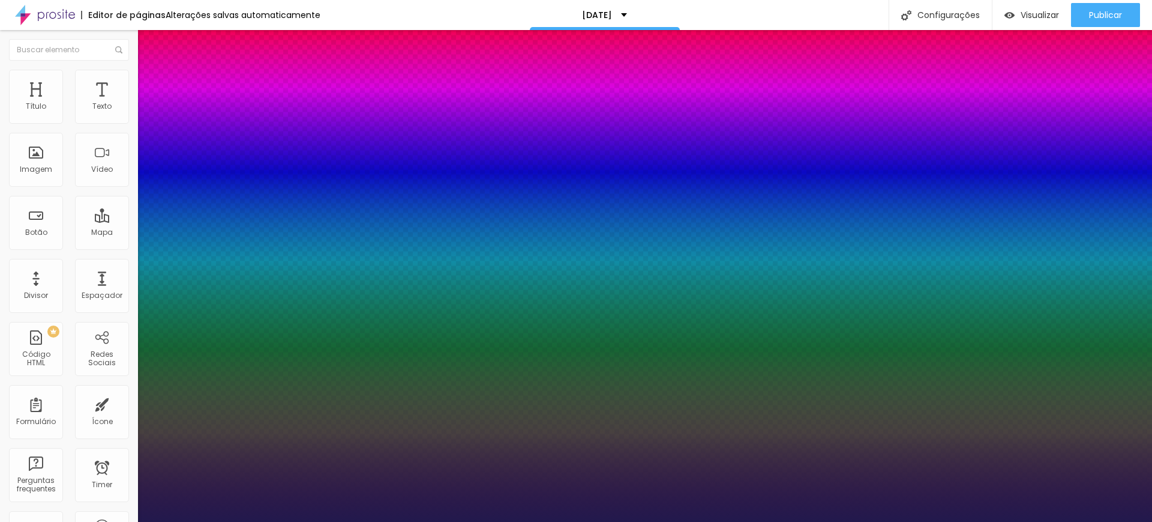
type input "1.6"
type input "2"
type input "2.4"
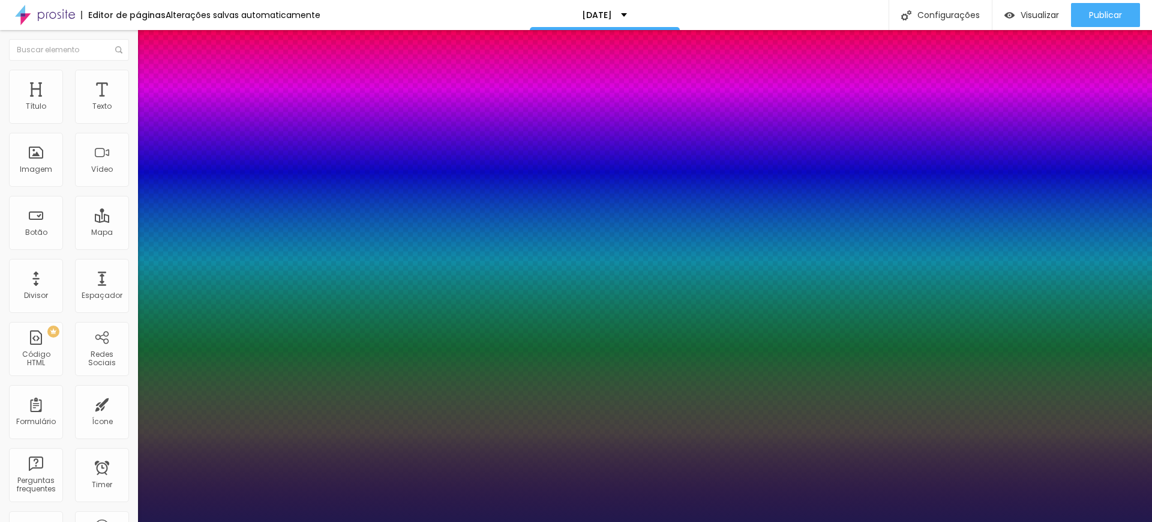
type input "2.8"
type input "3.1"
type input "3.6"
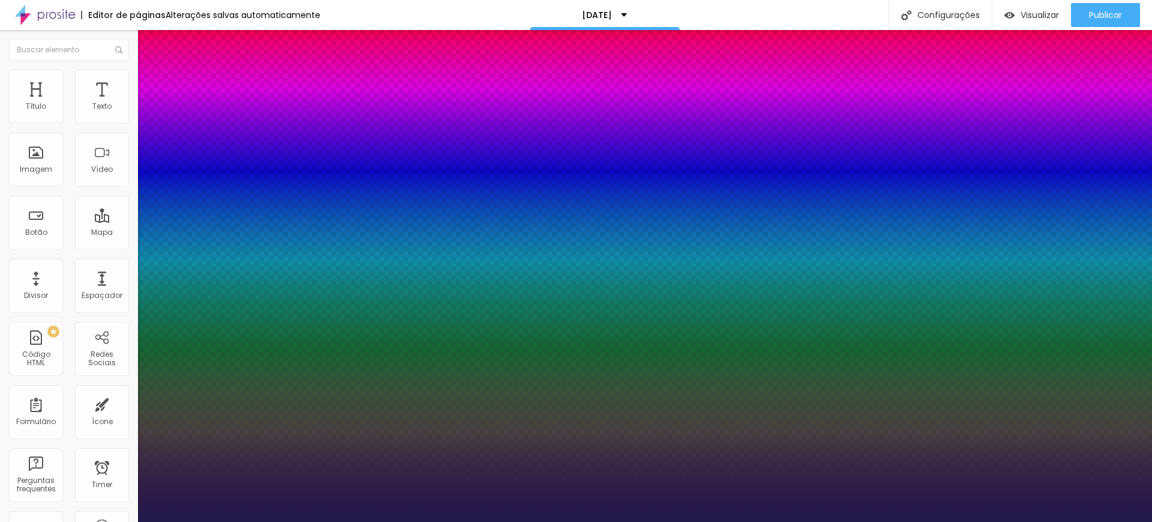
type input "3.6"
type input "3.8"
type input "4"
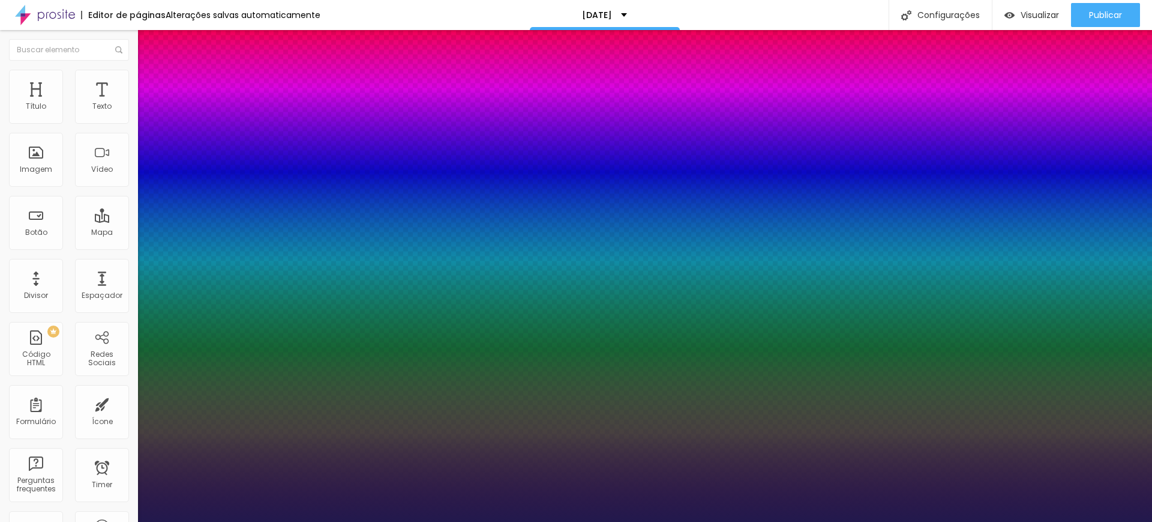
type input "4.1"
type input "4.2"
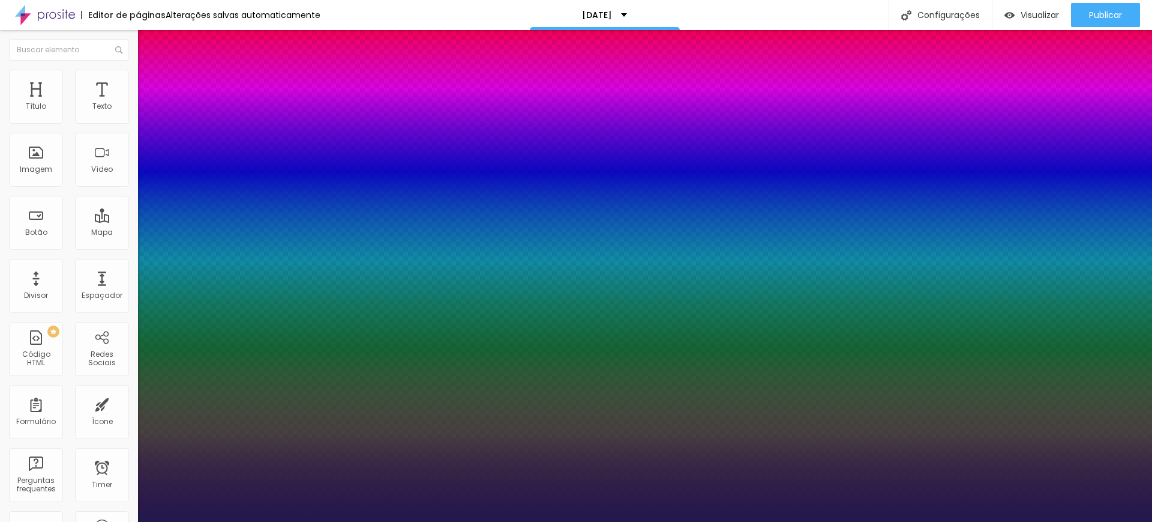
click at [651, 521] on div at bounding box center [576, 522] width 1152 height 0
